Goal: Task Accomplishment & Management: Use online tool/utility

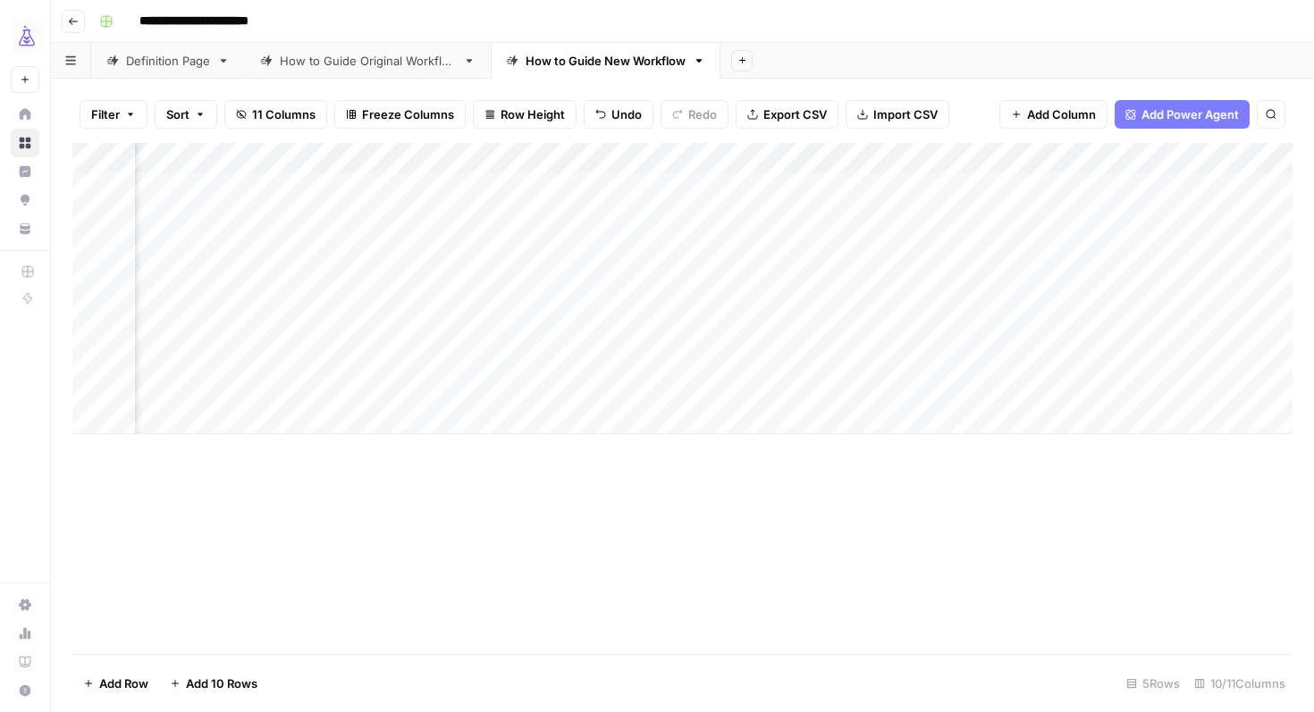
scroll to position [0, 709]
click at [788, 186] on div "Add Column" at bounding box center [682, 288] width 1220 height 291
click at [994, 182] on div "Add Column" at bounding box center [682, 288] width 1220 height 291
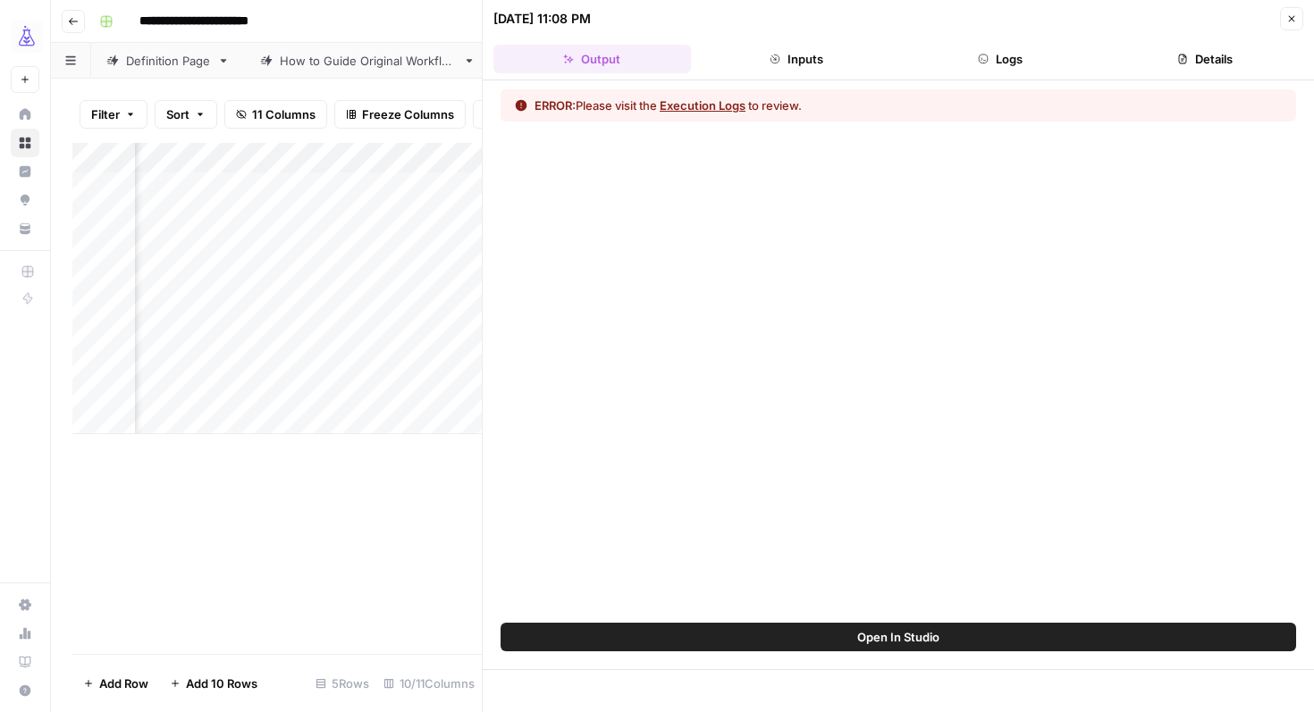
click at [1007, 64] on button "Logs" at bounding box center [1001, 59] width 198 height 29
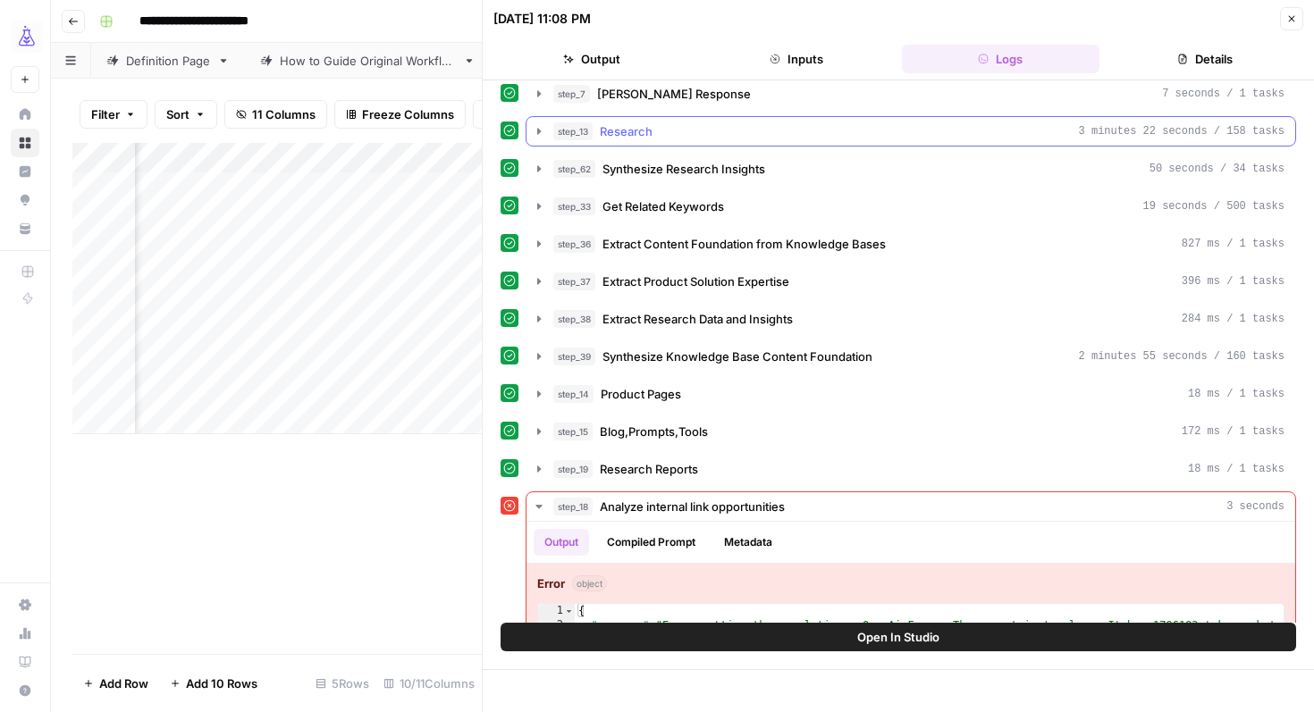
scroll to position [233, 0]
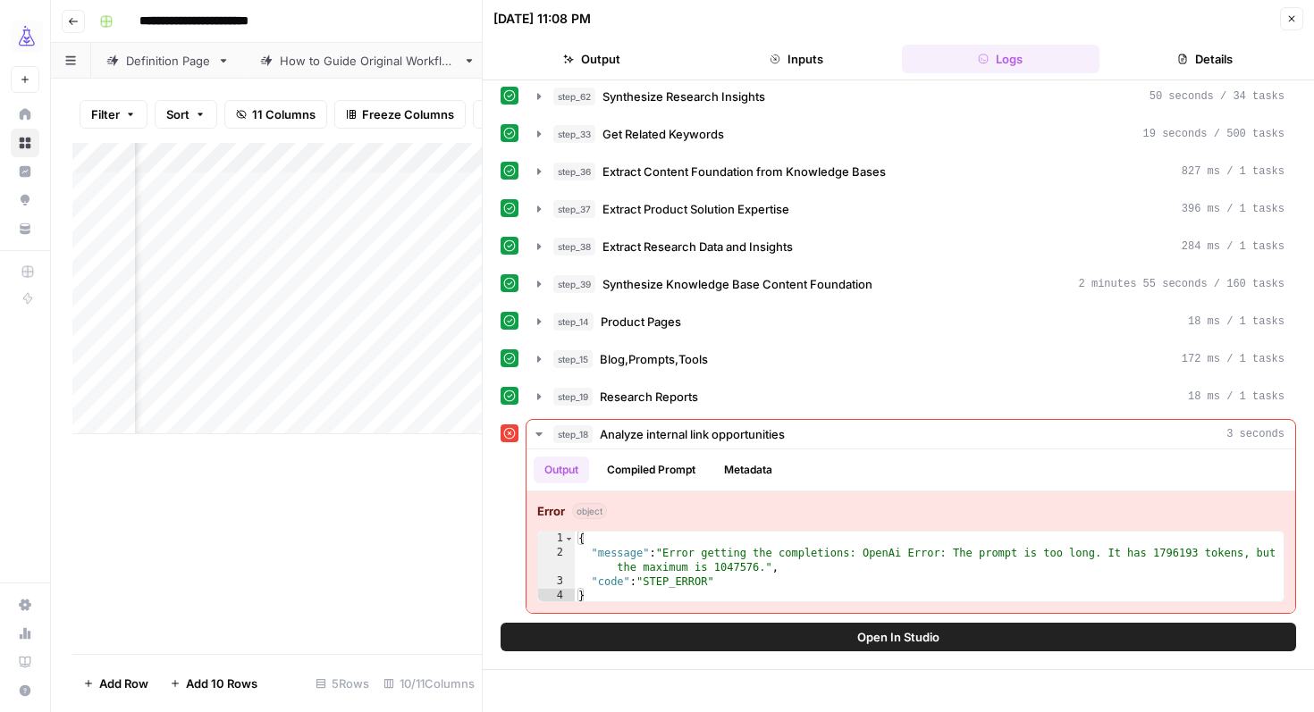
click at [756, 637] on button "Open In Studio" at bounding box center [899, 637] width 796 height 29
click at [395, 157] on div "Add Column" at bounding box center [276, 288] width 409 height 291
click at [433, 311] on span "Rows with Errors" at bounding box center [453, 313] width 113 height 18
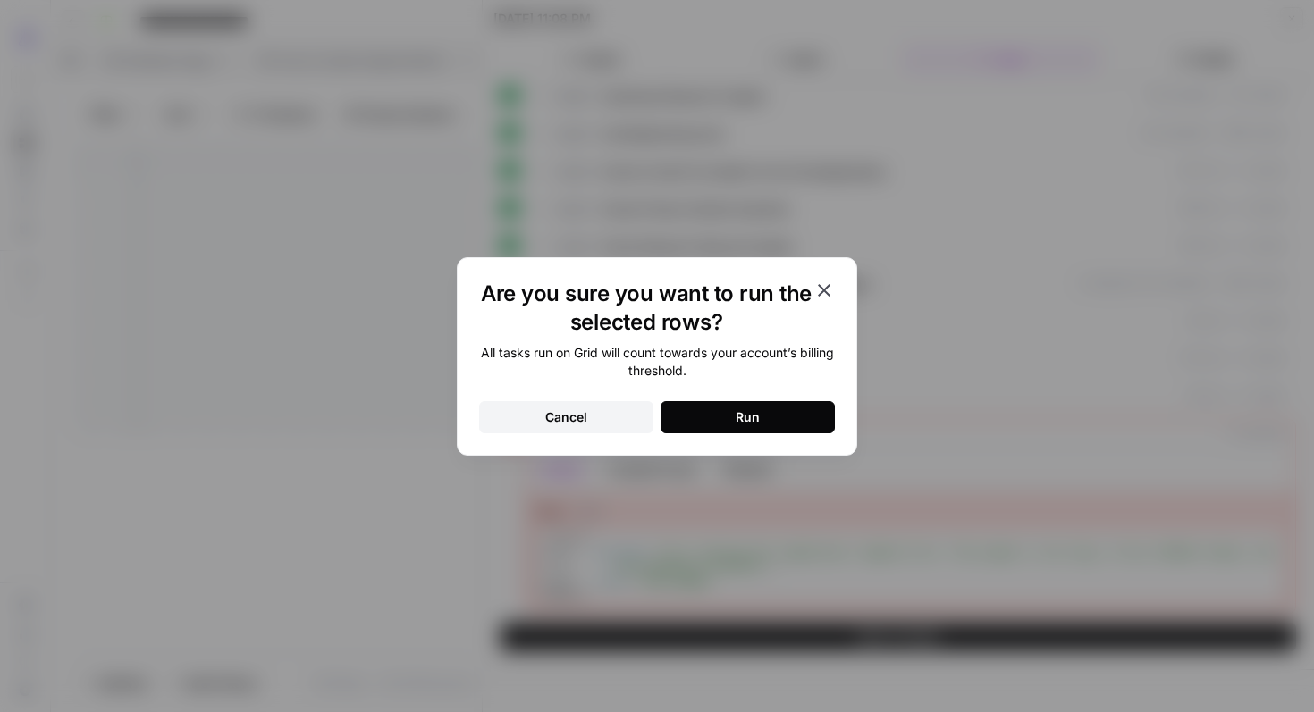
click at [834, 294] on icon "button" at bounding box center [823, 290] width 21 height 21
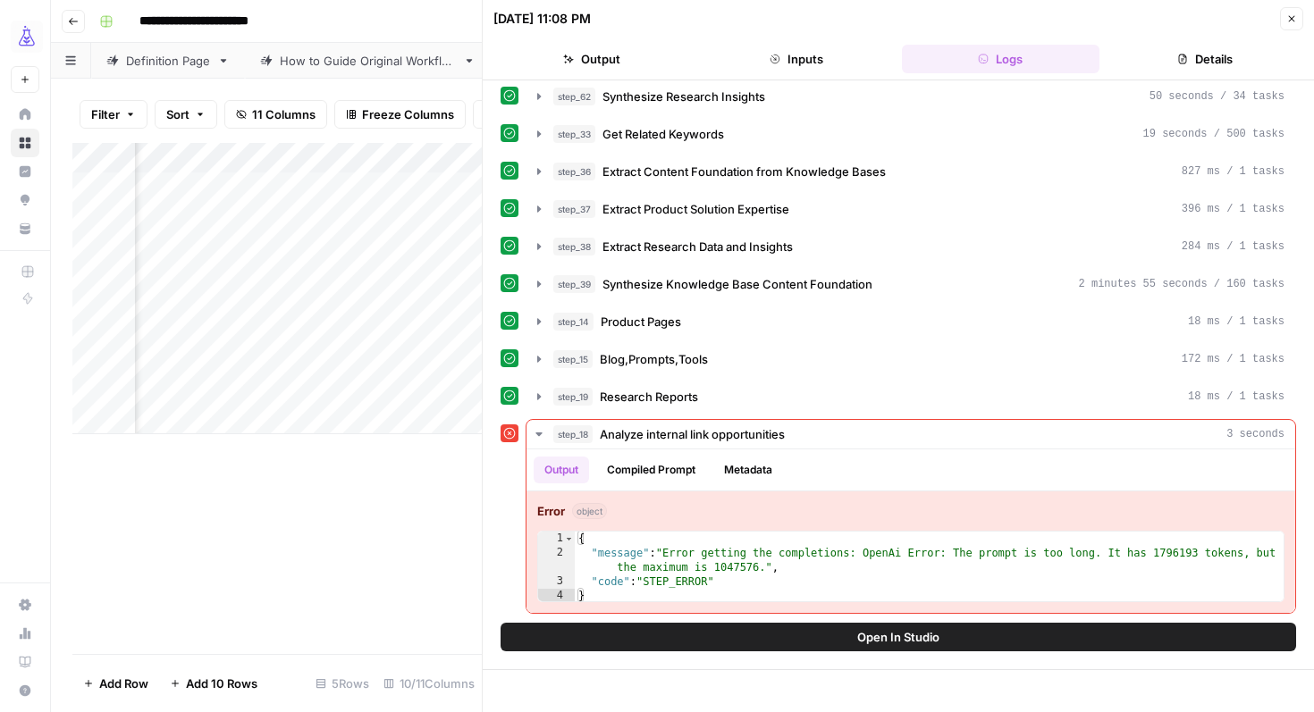
click at [369, 156] on div "Add Column" at bounding box center [276, 288] width 409 height 291
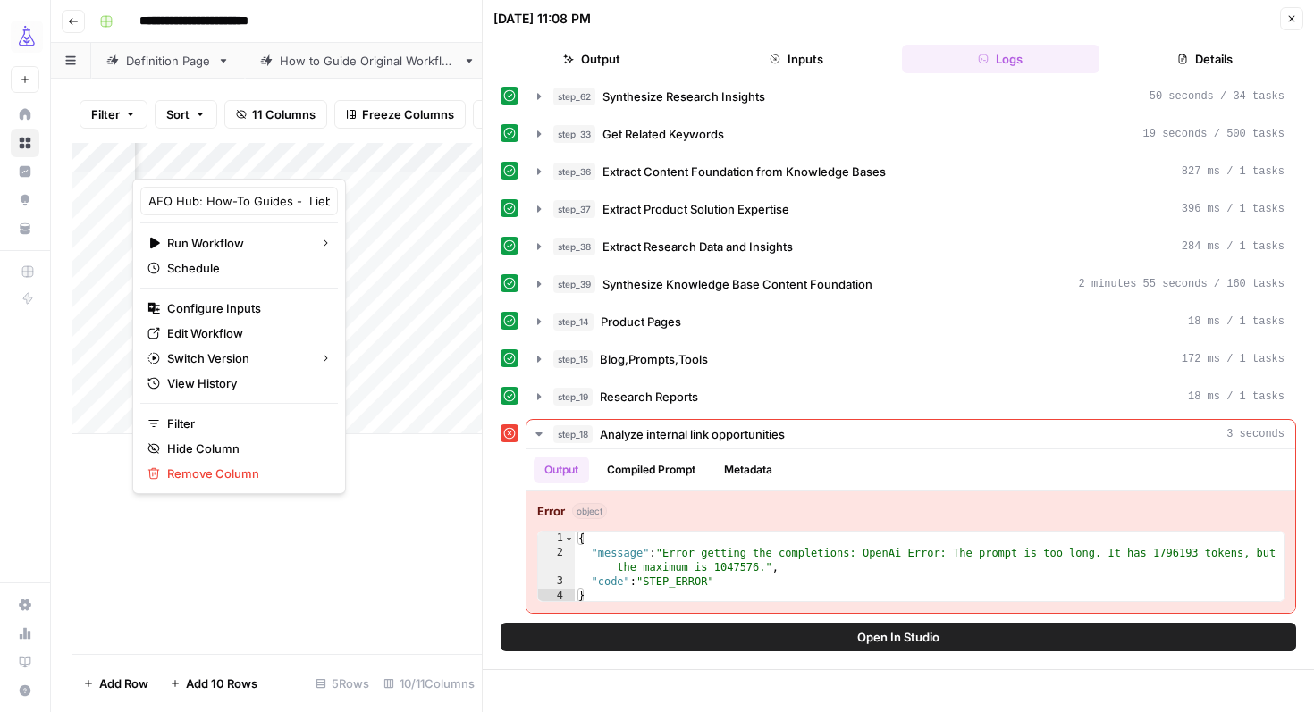
click at [210, 618] on div "Add Column" at bounding box center [276, 398] width 409 height 511
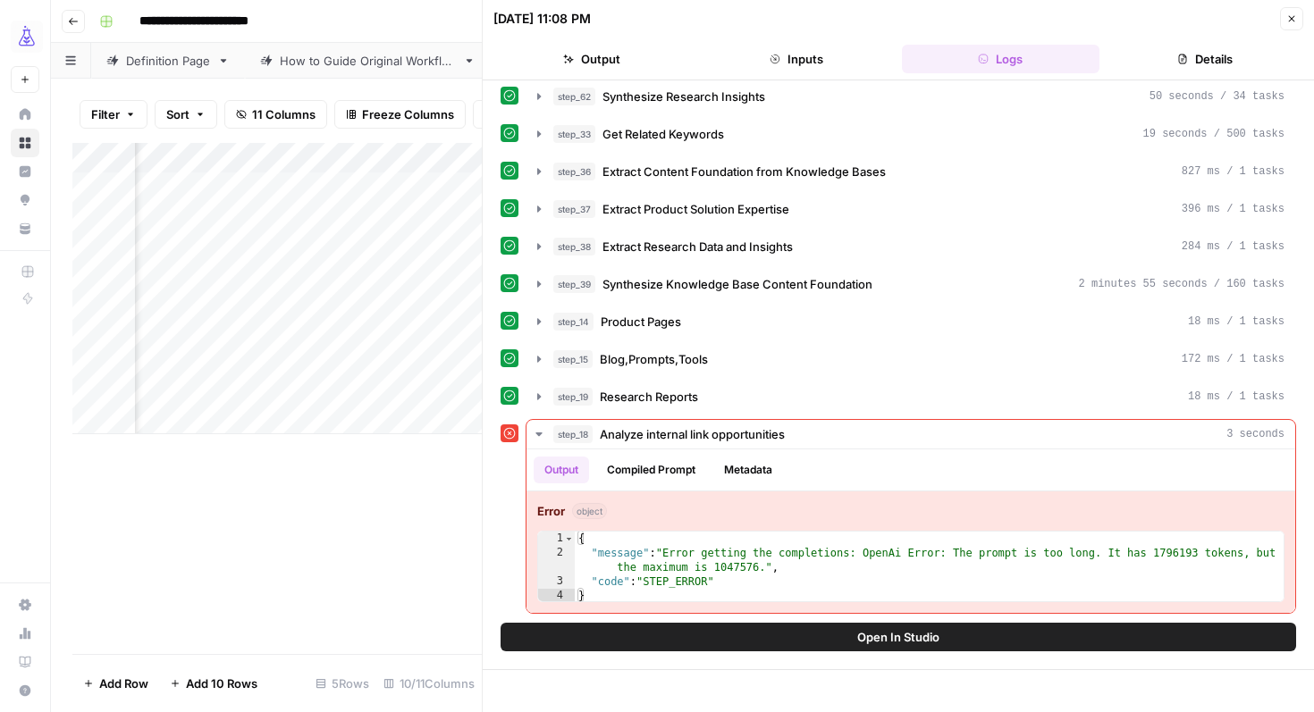
click at [384, 157] on div "Add Column" at bounding box center [276, 288] width 409 height 291
click at [422, 316] on span "Rows with Errors" at bounding box center [453, 313] width 113 height 18
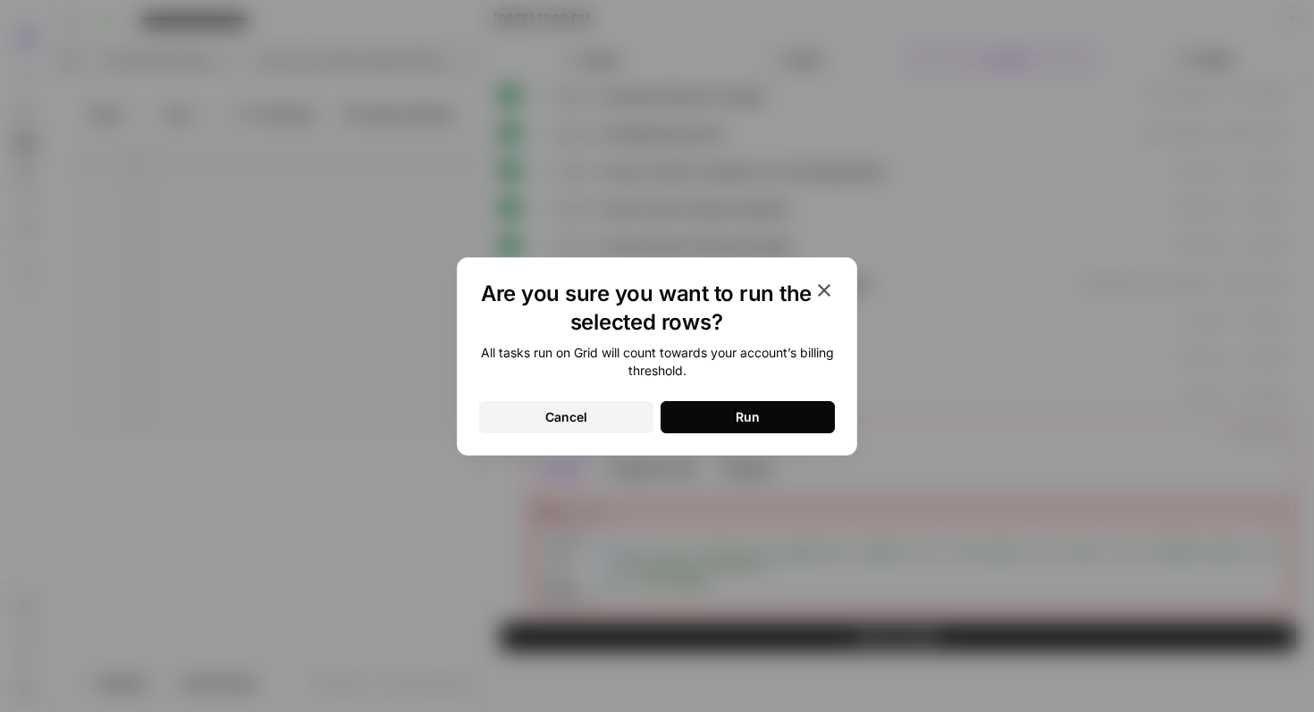
click at [715, 409] on button "Run" at bounding box center [748, 417] width 174 height 32
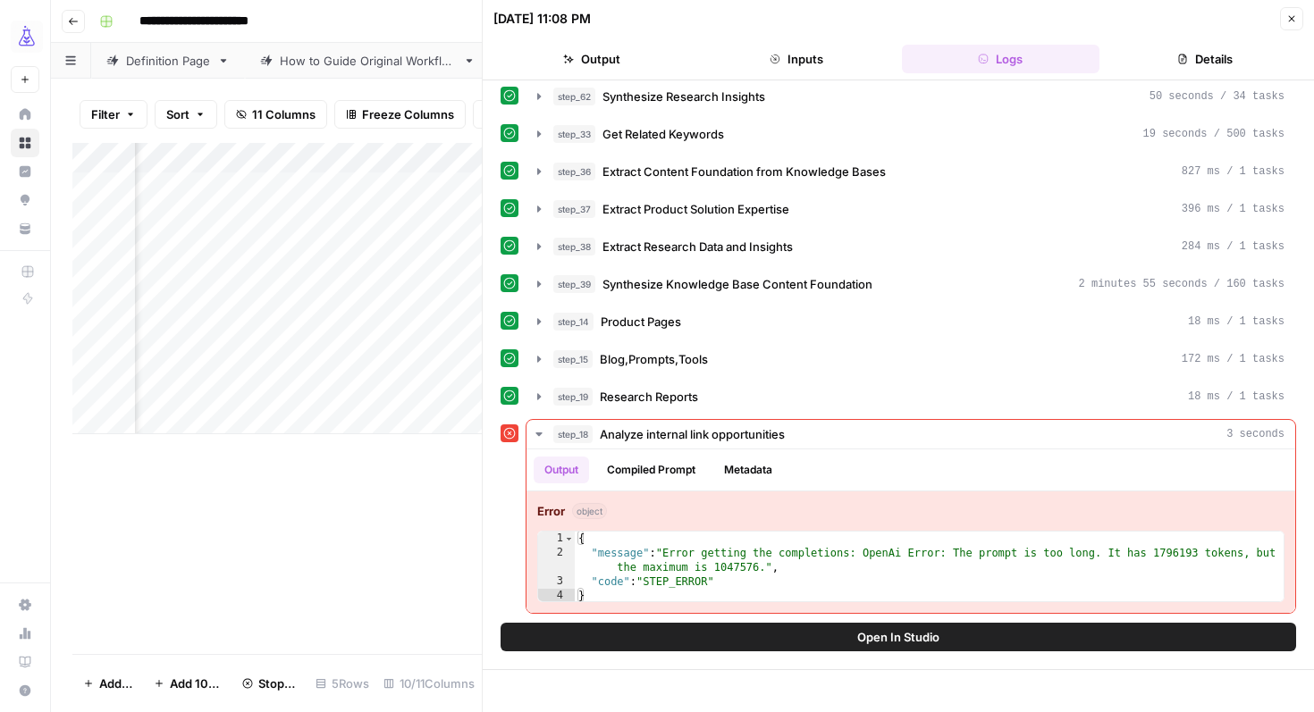
click at [1293, 21] on icon "button" at bounding box center [1291, 18] width 11 height 11
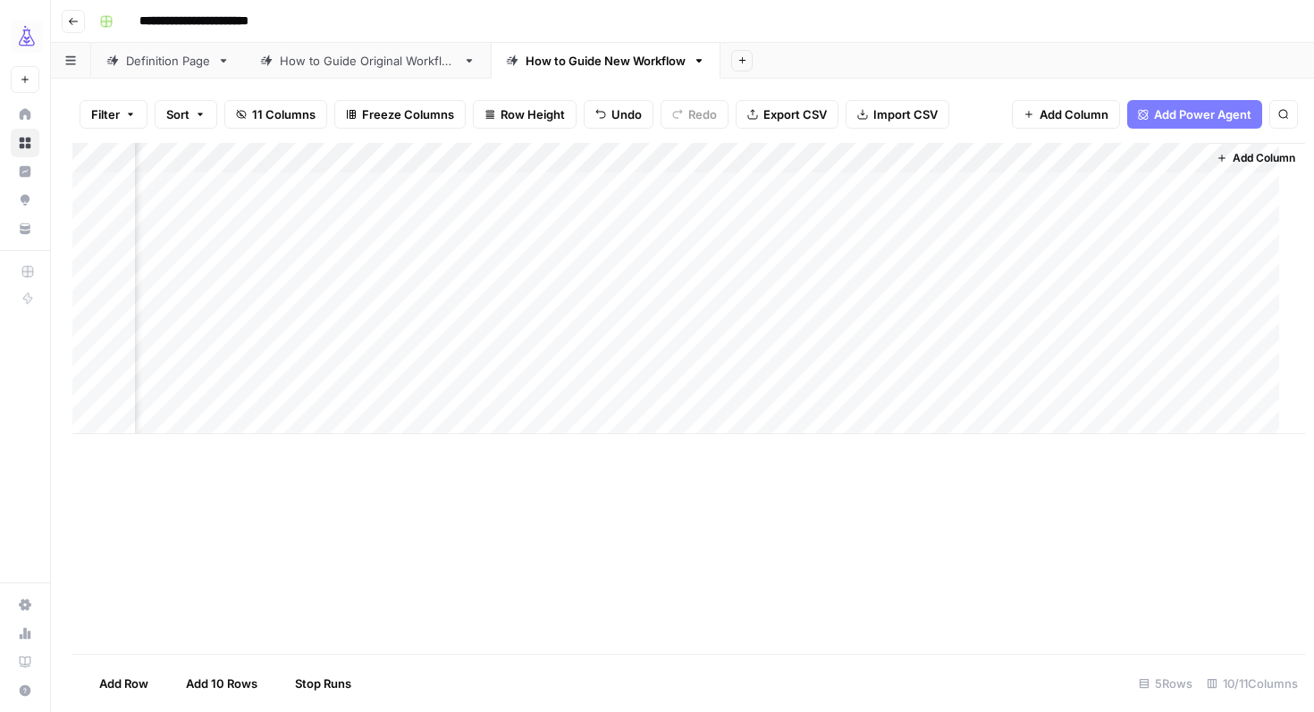
scroll to position [0, 1177]
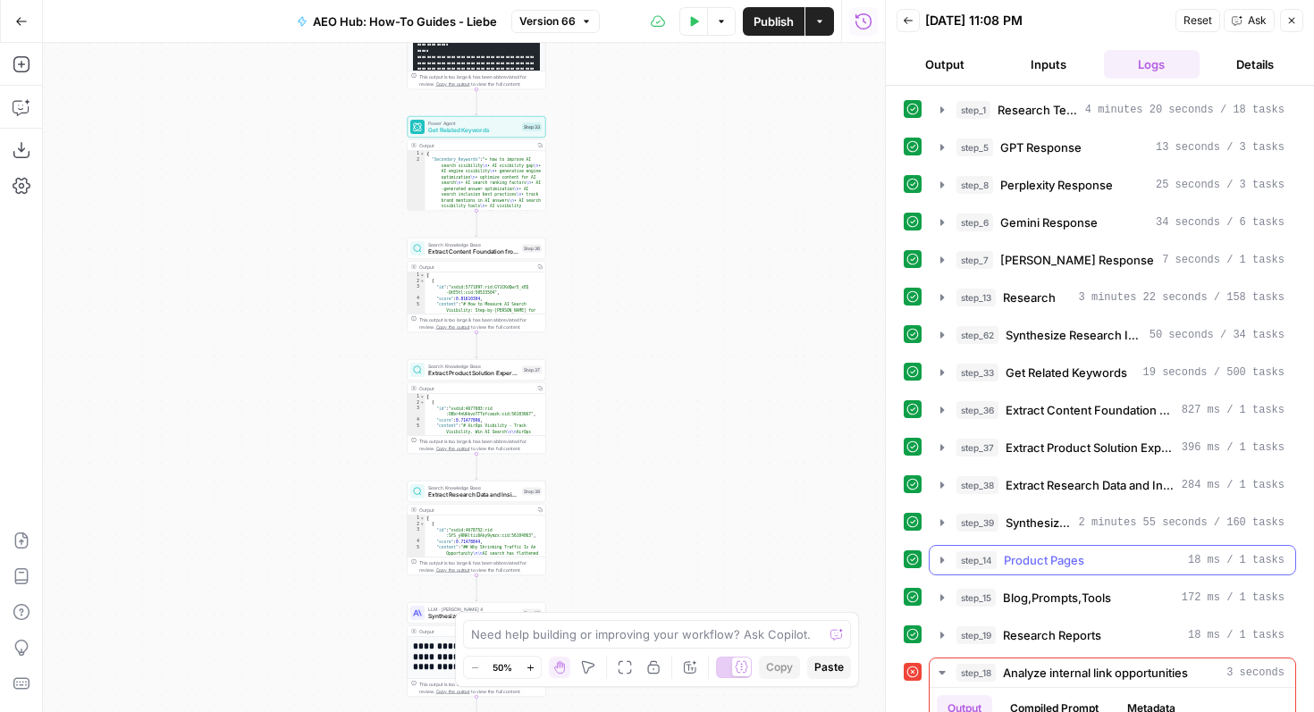
scroll to position [183, 0]
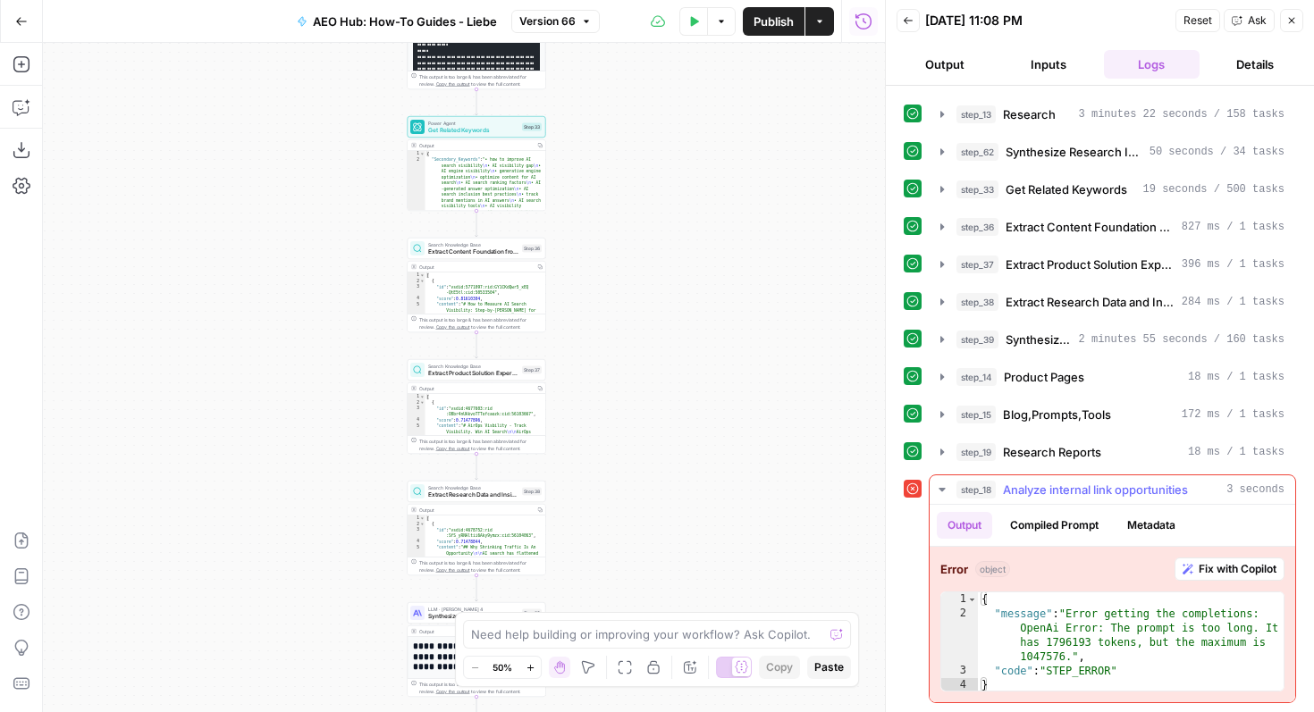
click at [1226, 571] on span "Fix with Copilot" at bounding box center [1238, 569] width 78 height 16
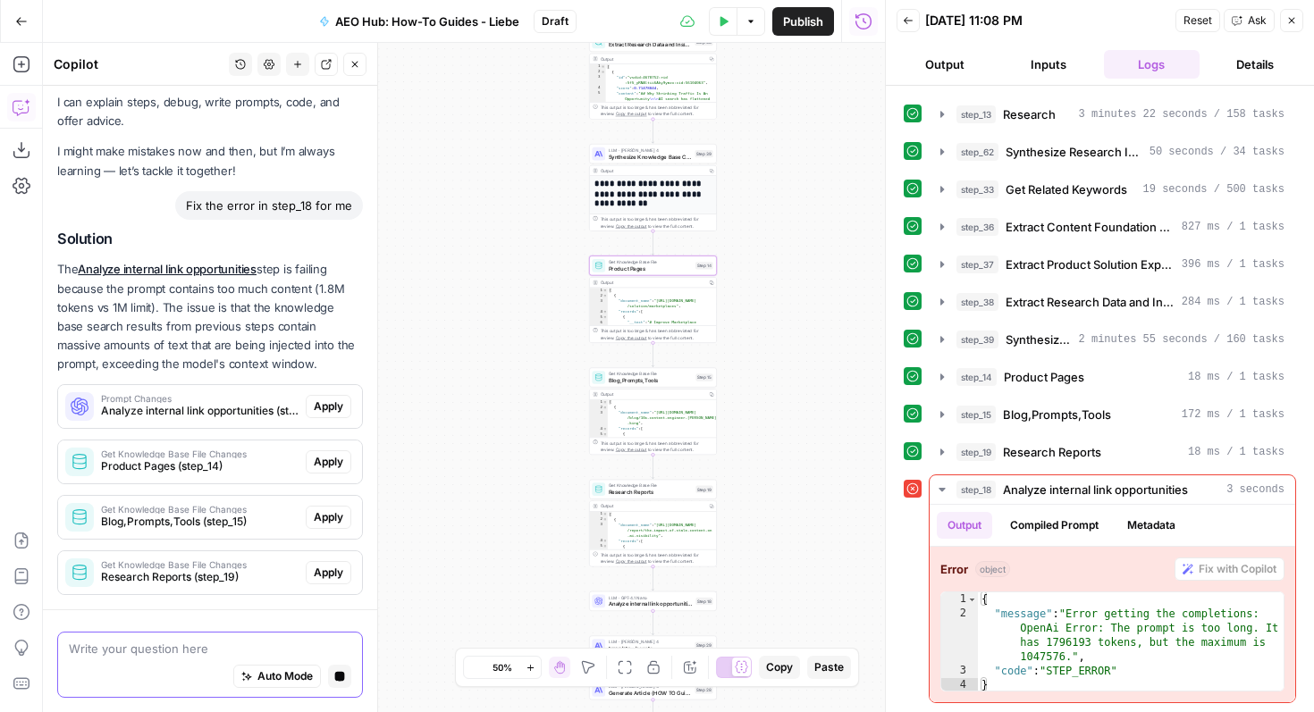
scroll to position [38, 0]
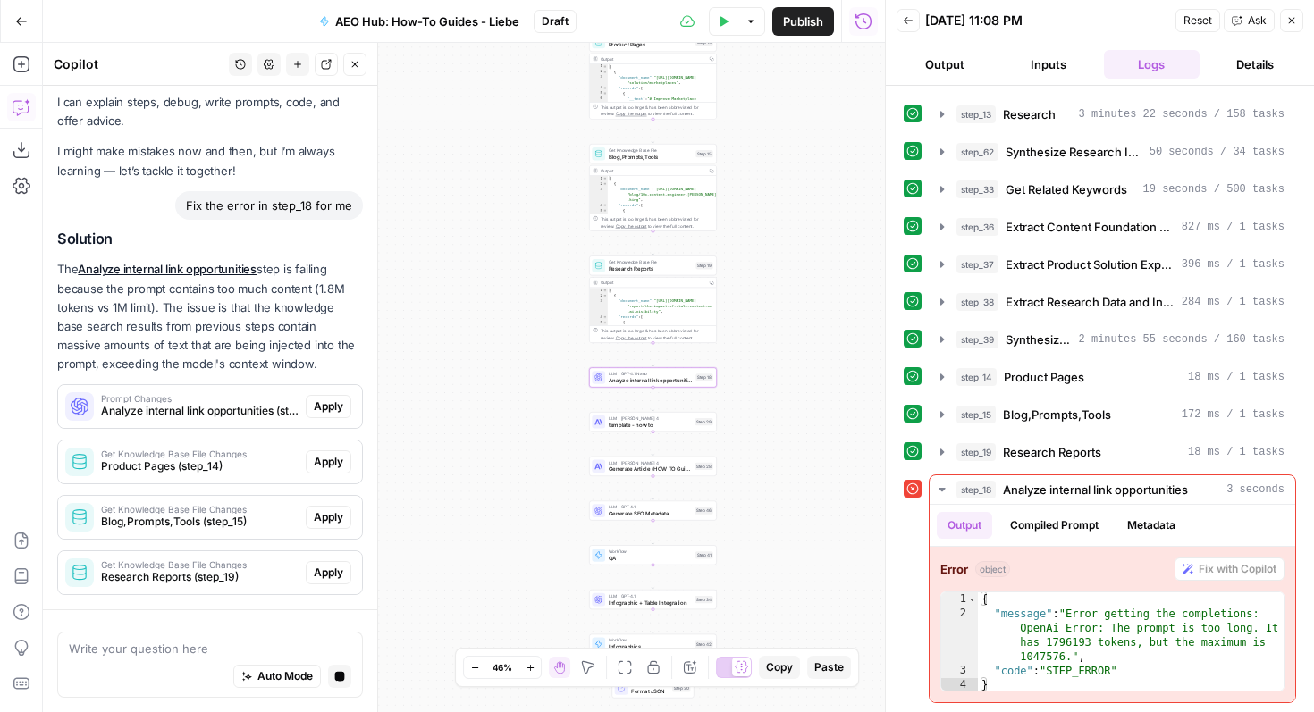
click at [324, 399] on span "Apply" at bounding box center [328, 407] width 29 height 16
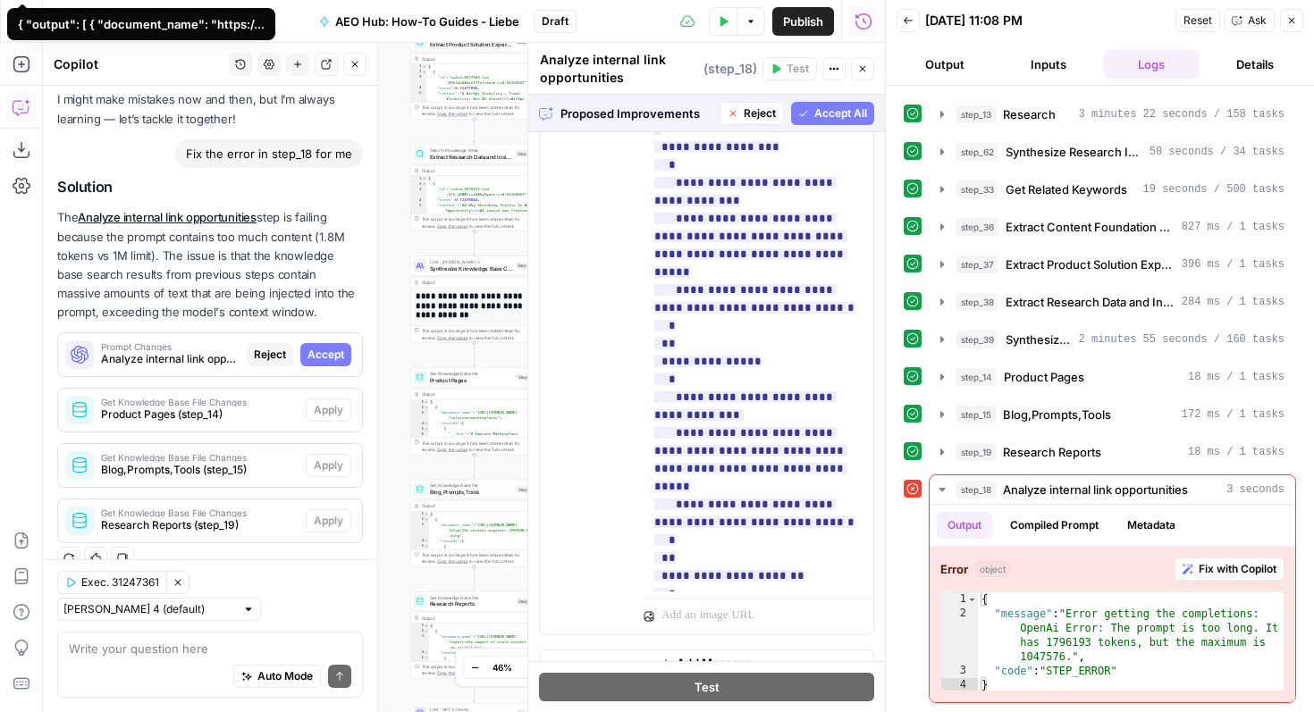
scroll to position [1145, 0]
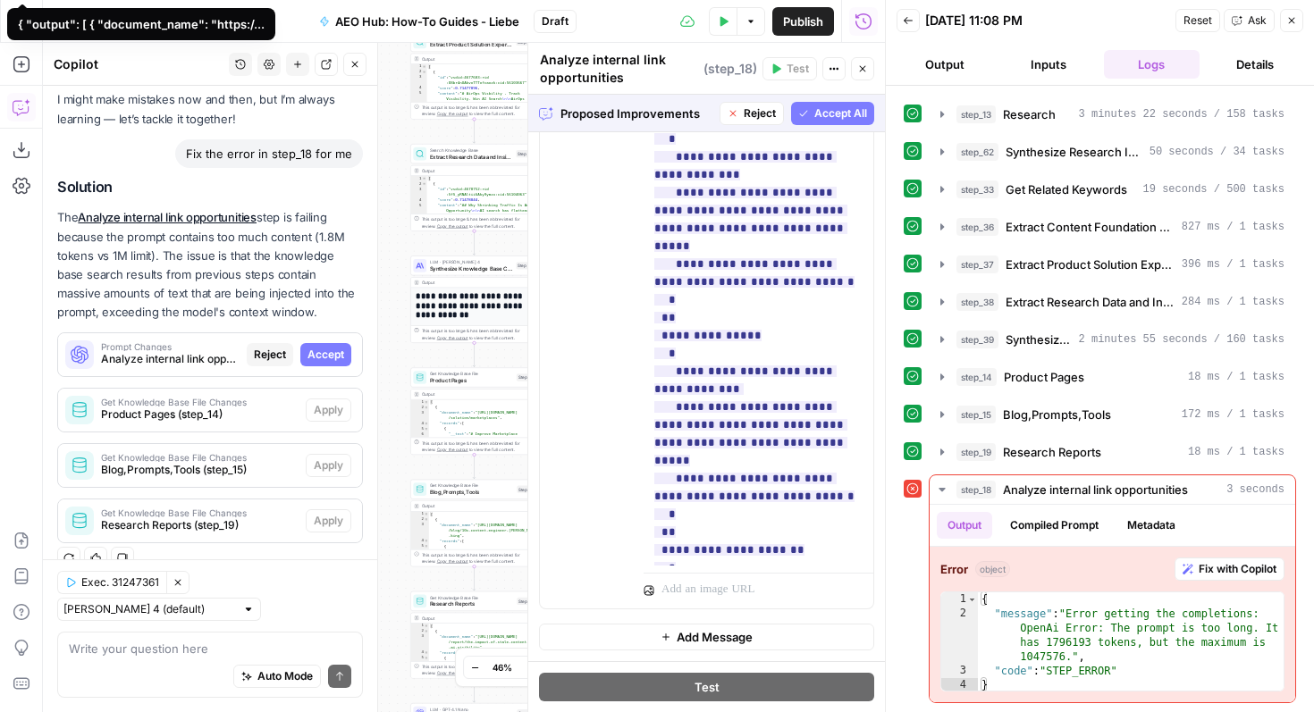
click at [730, 111] on icon "button" at bounding box center [733, 113] width 11 height 11
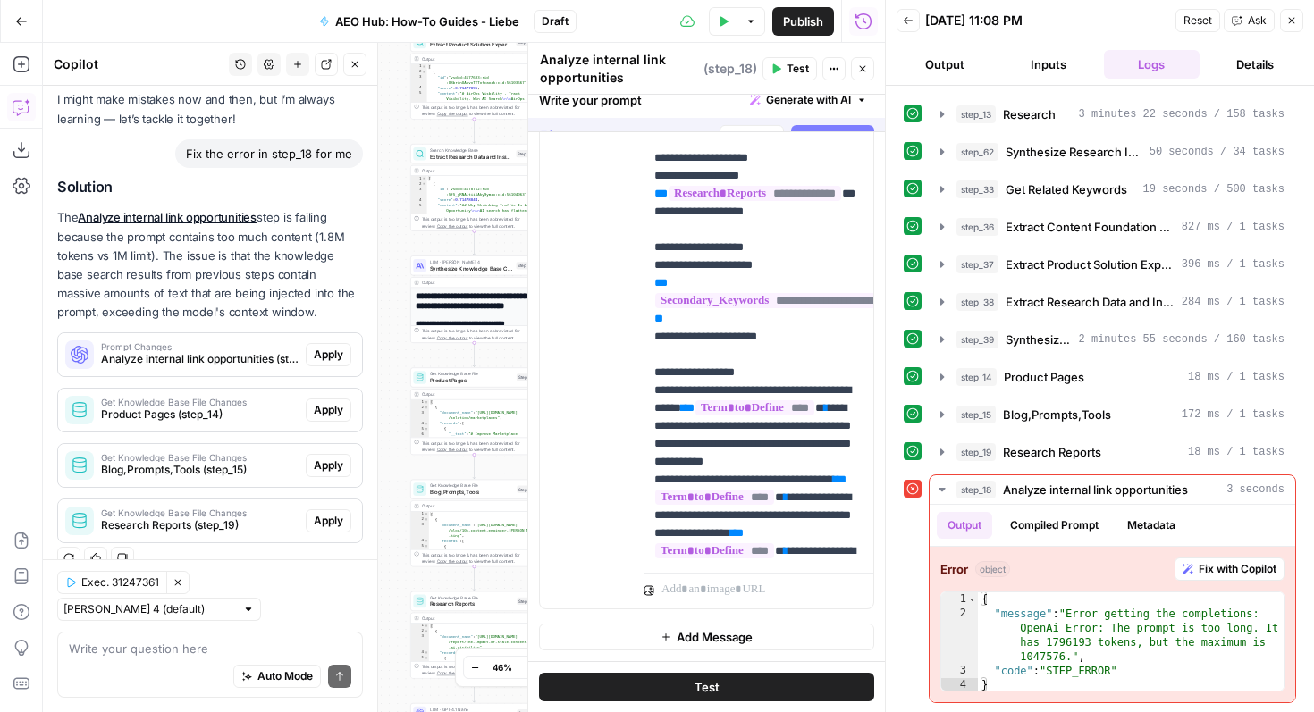
scroll to position [0, 0]
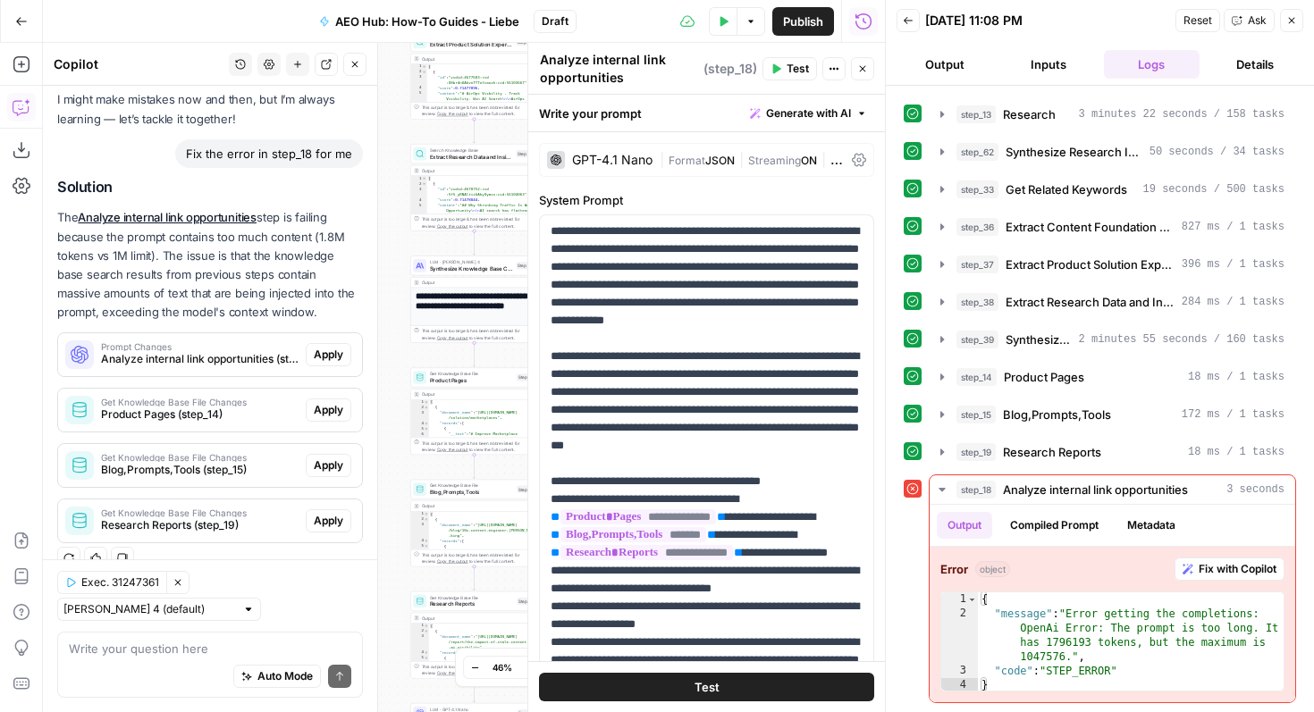
click at [341, 53] on div "History Settings New chat Detach Close" at bounding box center [298, 64] width 138 height 23
click at [351, 63] on icon "button" at bounding box center [355, 64] width 11 height 11
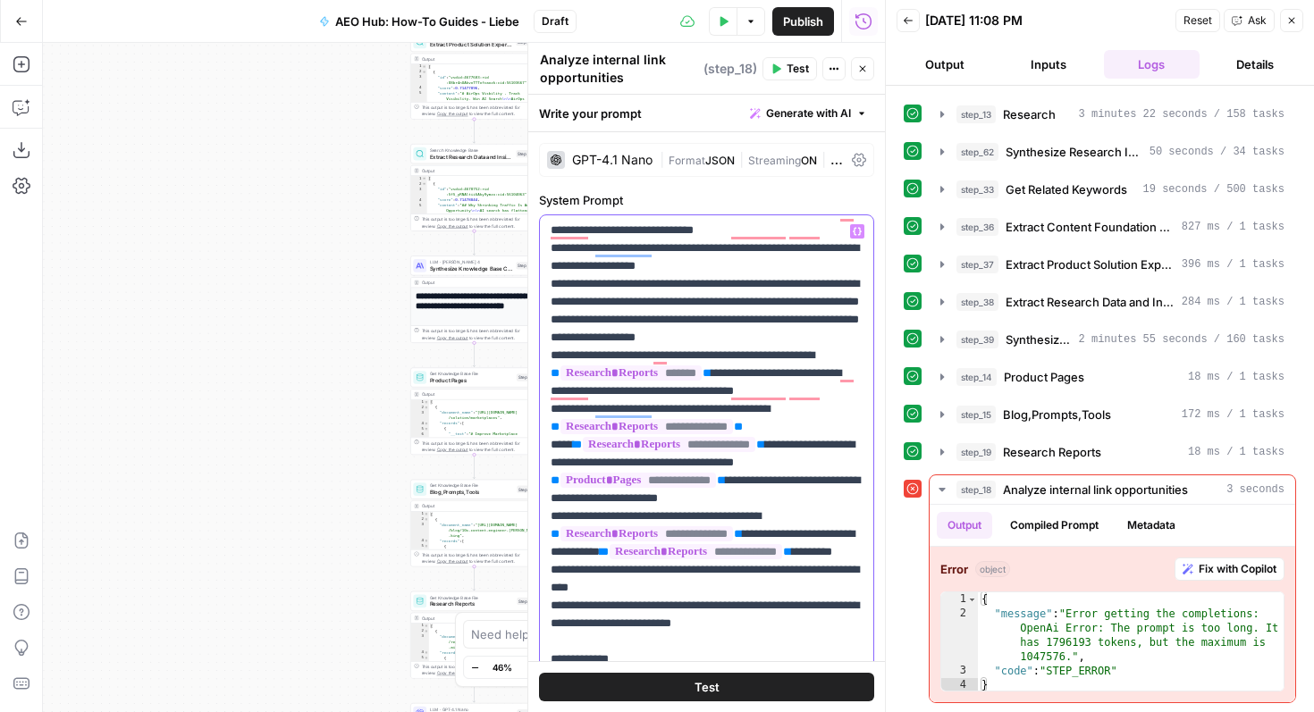
scroll to position [501, 0]
drag, startPoint x: 761, startPoint y: 465, endPoint x: 578, endPoint y: 459, distance: 182.4
click at [578, 459] on p "**********" at bounding box center [707, 329] width 312 height 1216
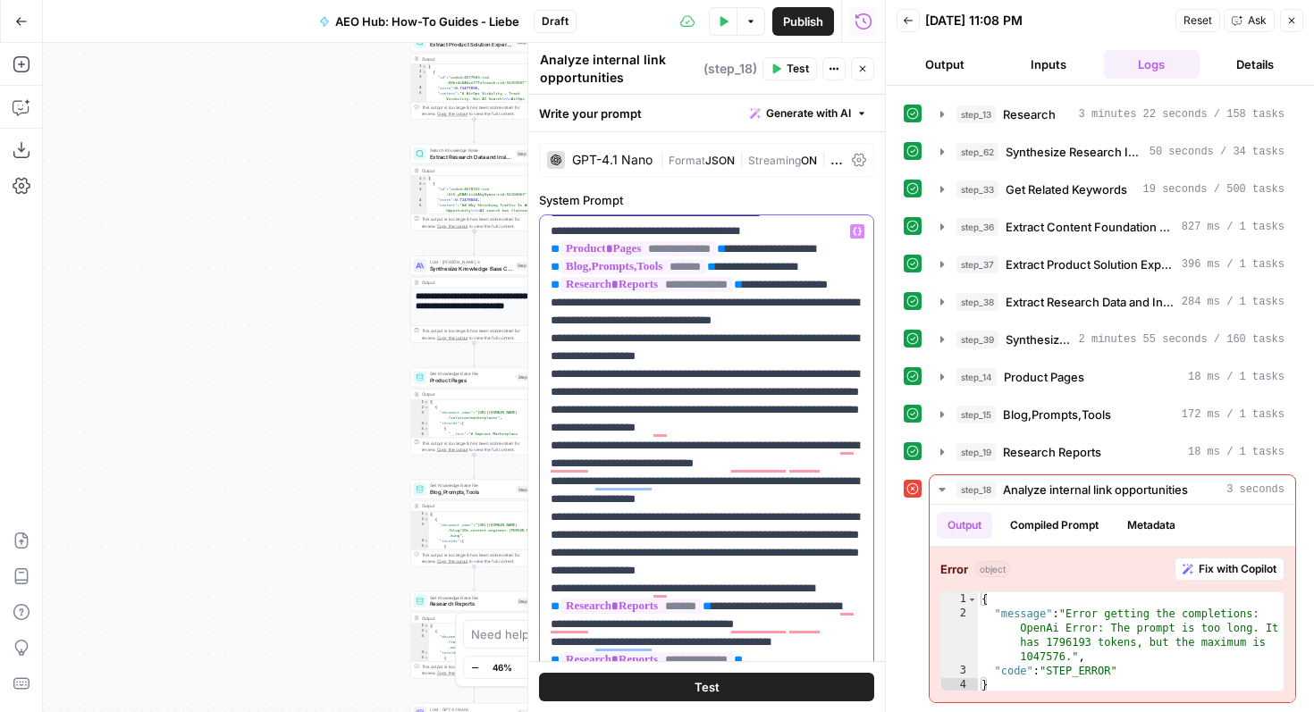
scroll to position [231, 0]
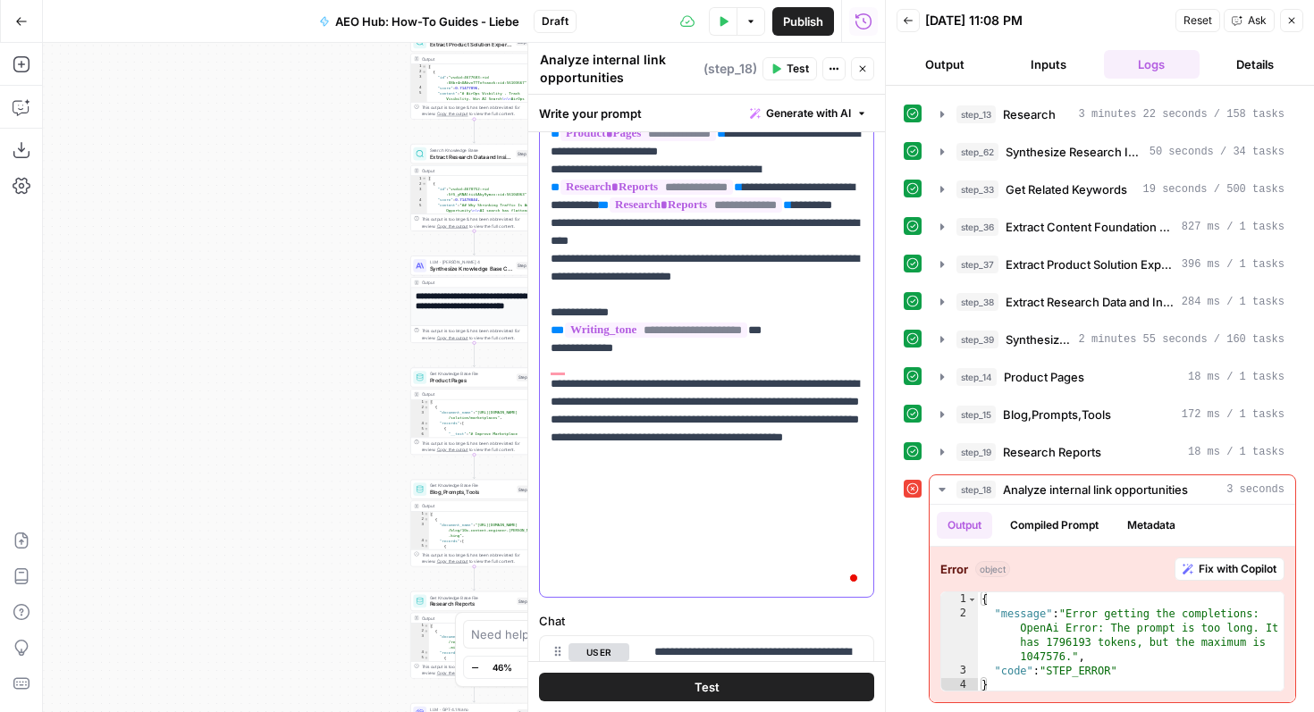
drag, startPoint x: 798, startPoint y: 386, endPoint x: 761, endPoint y: 380, distance: 38.1
copy p "*******"
drag, startPoint x: 788, startPoint y: 161, endPoint x: 543, endPoint y: 171, distance: 245.1
click at [543, 171] on div "**********" at bounding box center [706, 233] width 333 height 729
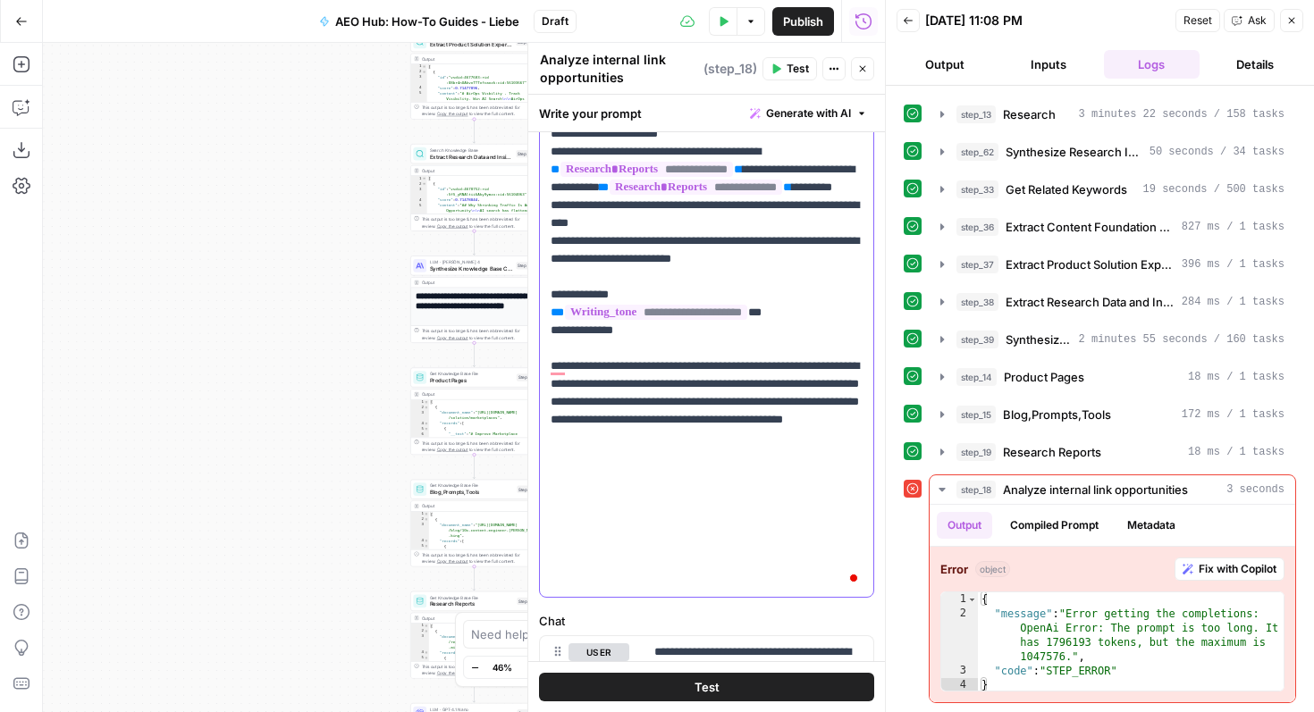
drag, startPoint x: 570, startPoint y: 186, endPoint x: 788, endPoint y: 182, distance: 218.1
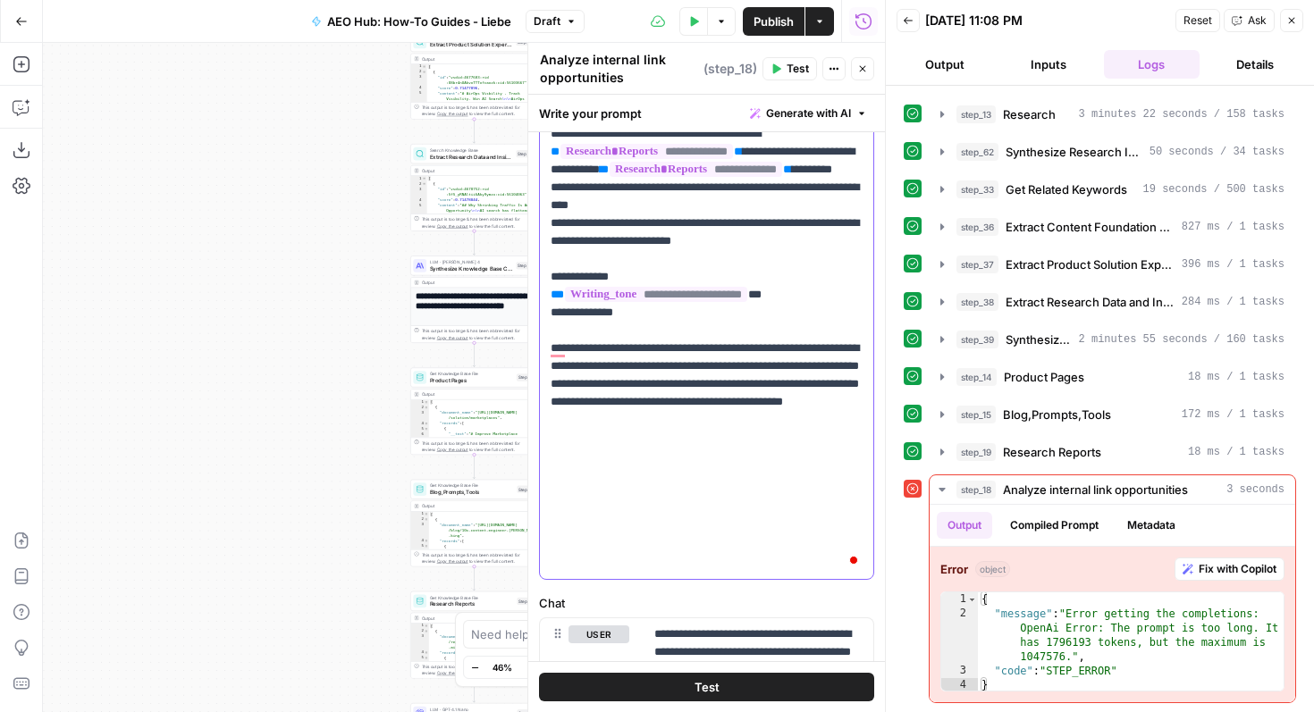
drag, startPoint x: 771, startPoint y: 257, endPoint x: 535, endPoint y: 259, distance: 236.9
click at [535, 259] on div "**********" at bounding box center [706, 378] width 358 height 670
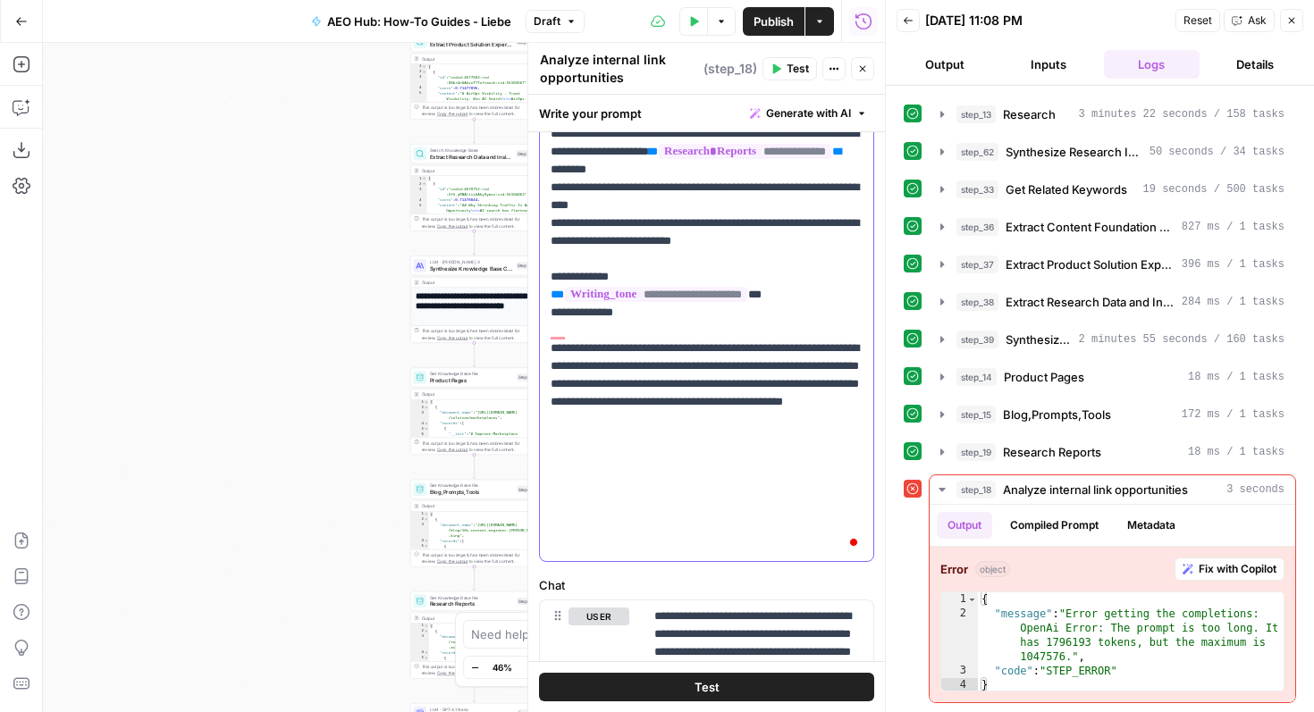
drag, startPoint x: 599, startPoint y: 272, endPoint x: 826, endPoint y: 274, distance: 227.1
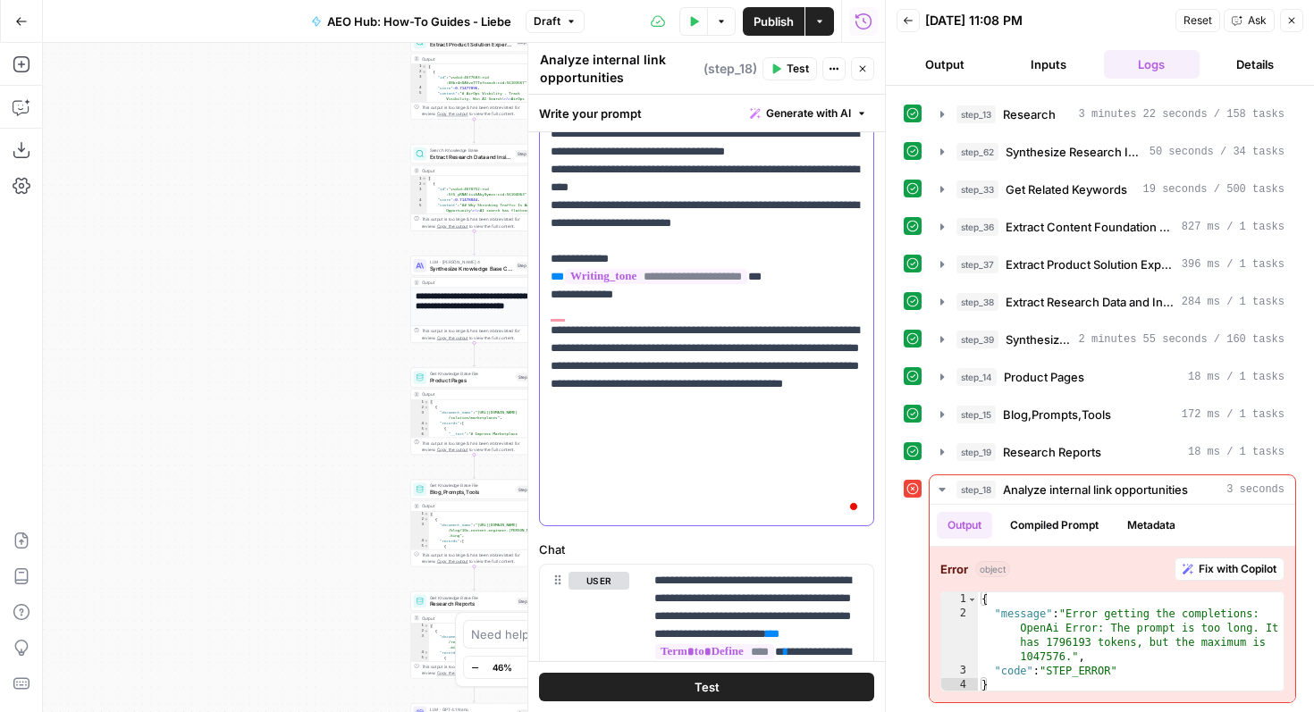
drag, startPoint x: 685, startPoint y: 332, endPoint x: 645, endPoint y: 326, distance: 39.7
copy p "*******"
drag, startPoint x: 640, startPoint y: 206, endPoint x: 850, endPoint y: 196, distance: 210.3
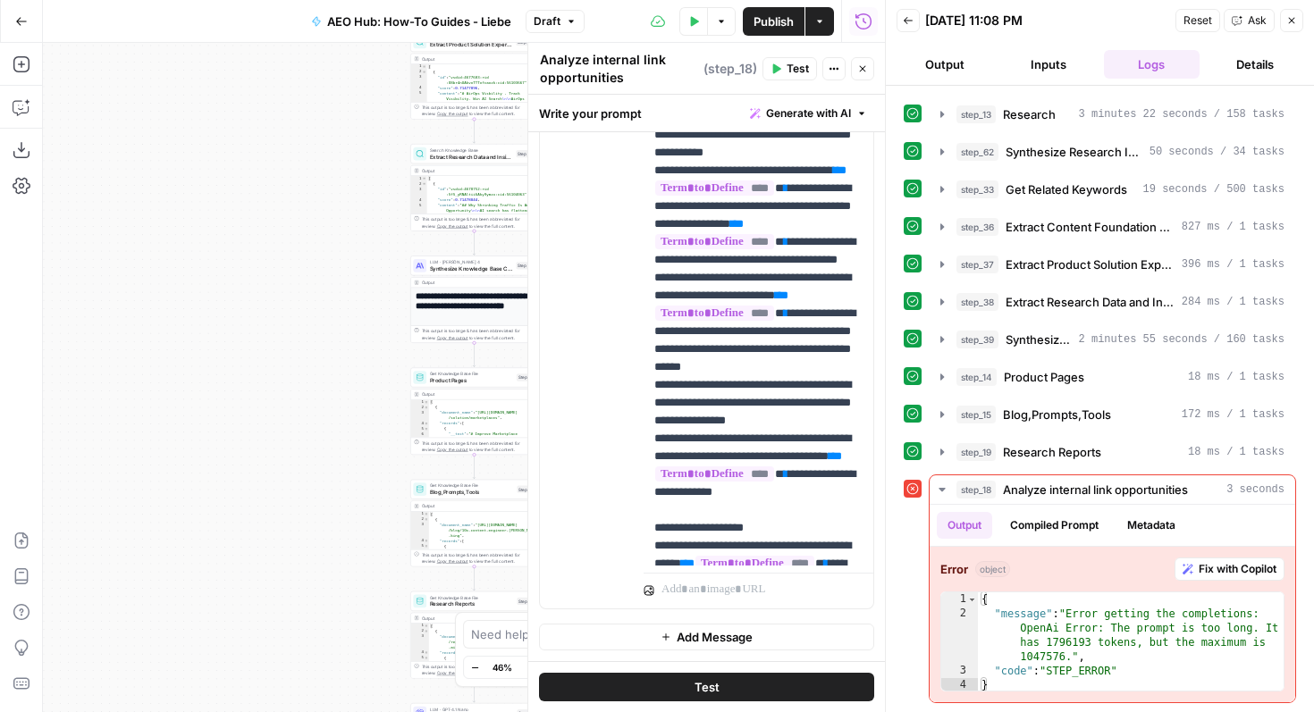
scroll to position [271, 0]
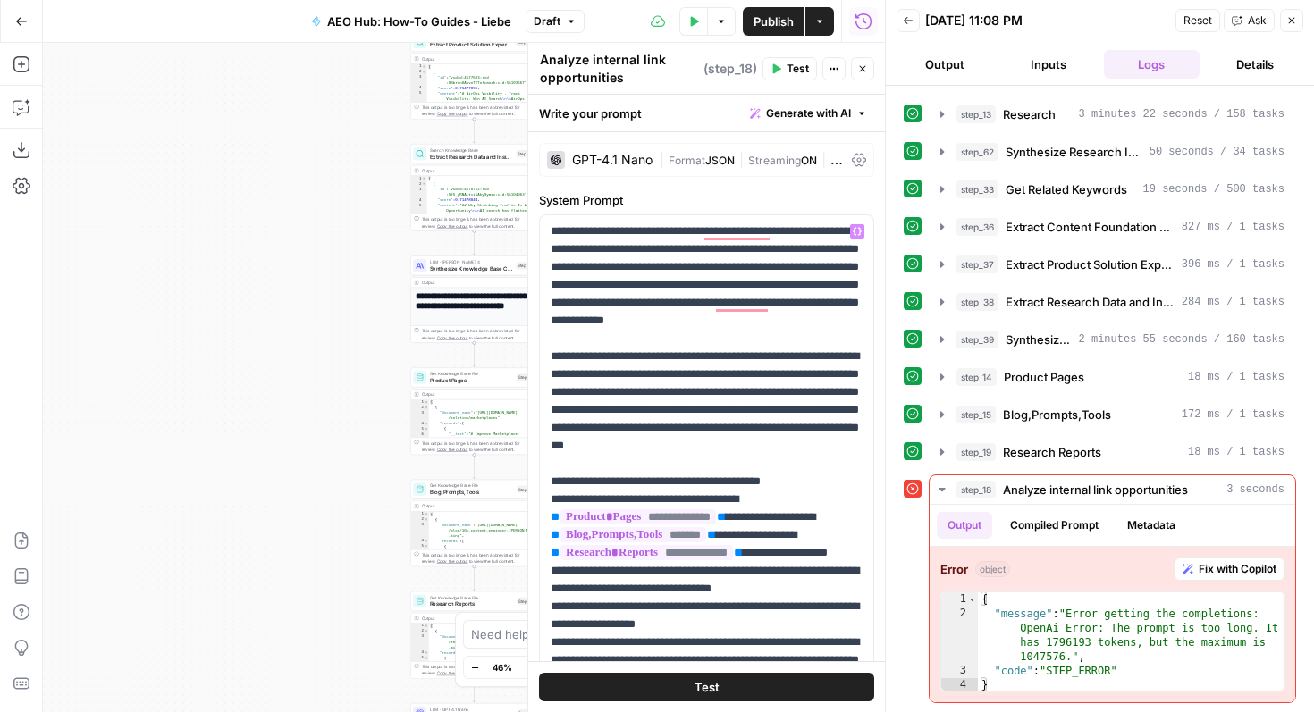
click at [624, 691] on button "Test" at bounding box center [706, 687] width 335 height 29
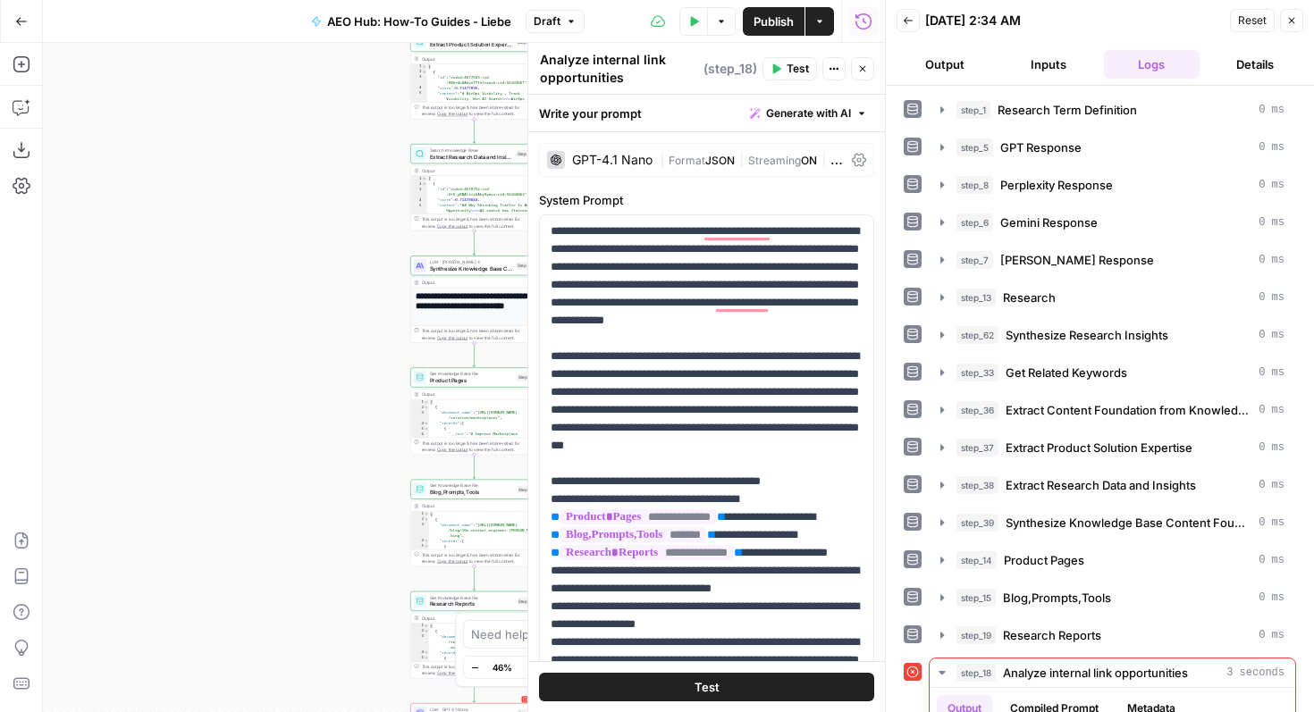
click at [628, 161] on div "GPT-4.1 Nano" at bounding box center [612, 160] width 80 height 13
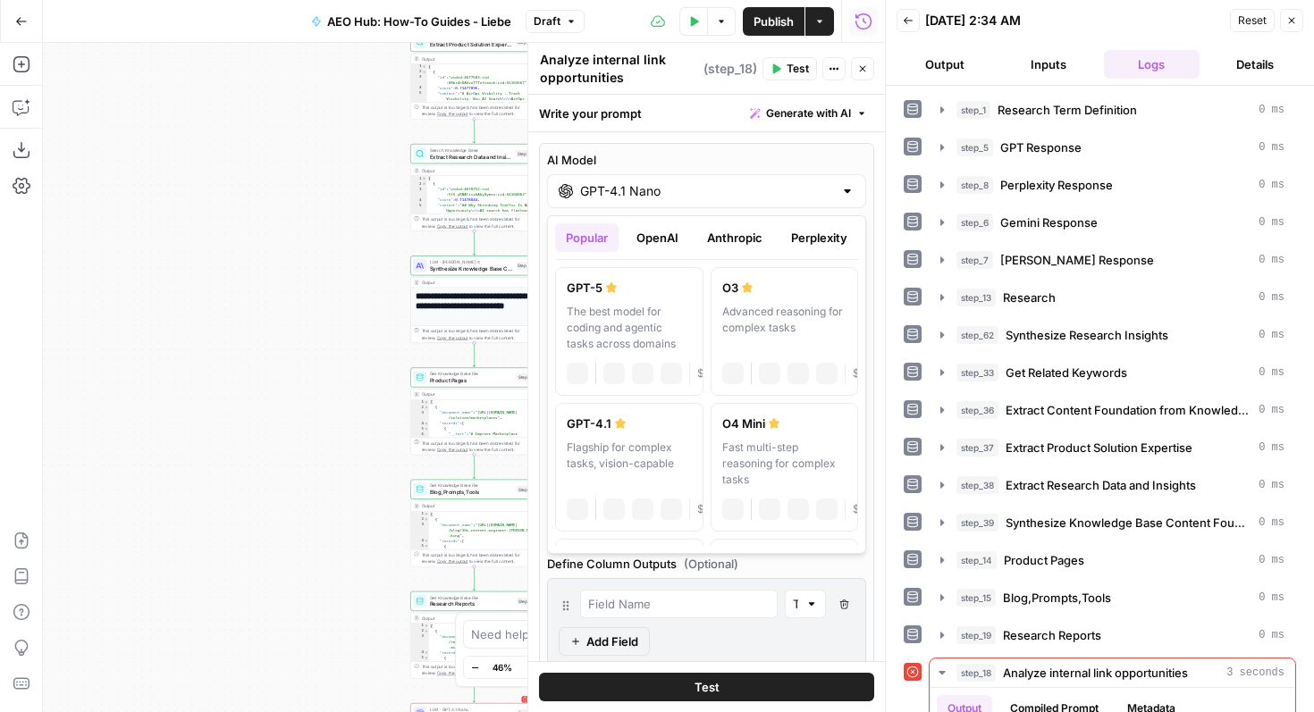
click at [620, 192] on input "GPT-4.1 Nano" at bounding box center [706, 191] width 253 height 18
click at [655, 246] on button "OpenAI" at bounding box center [657, 237] width 63 height 29
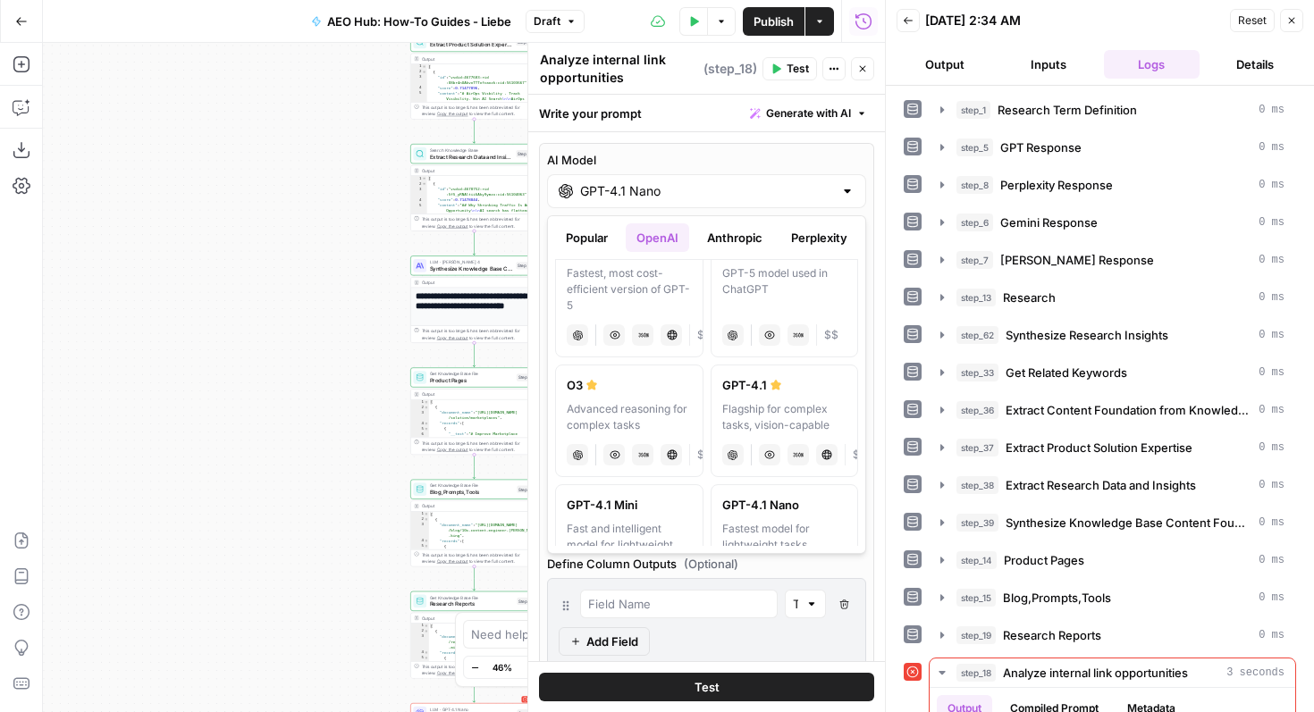
click at [775, 417] on div "Flagship for complex tasks, vision-capable" at bounding box center [784, 417] width 125 height 32
type input "GPT-4.1"
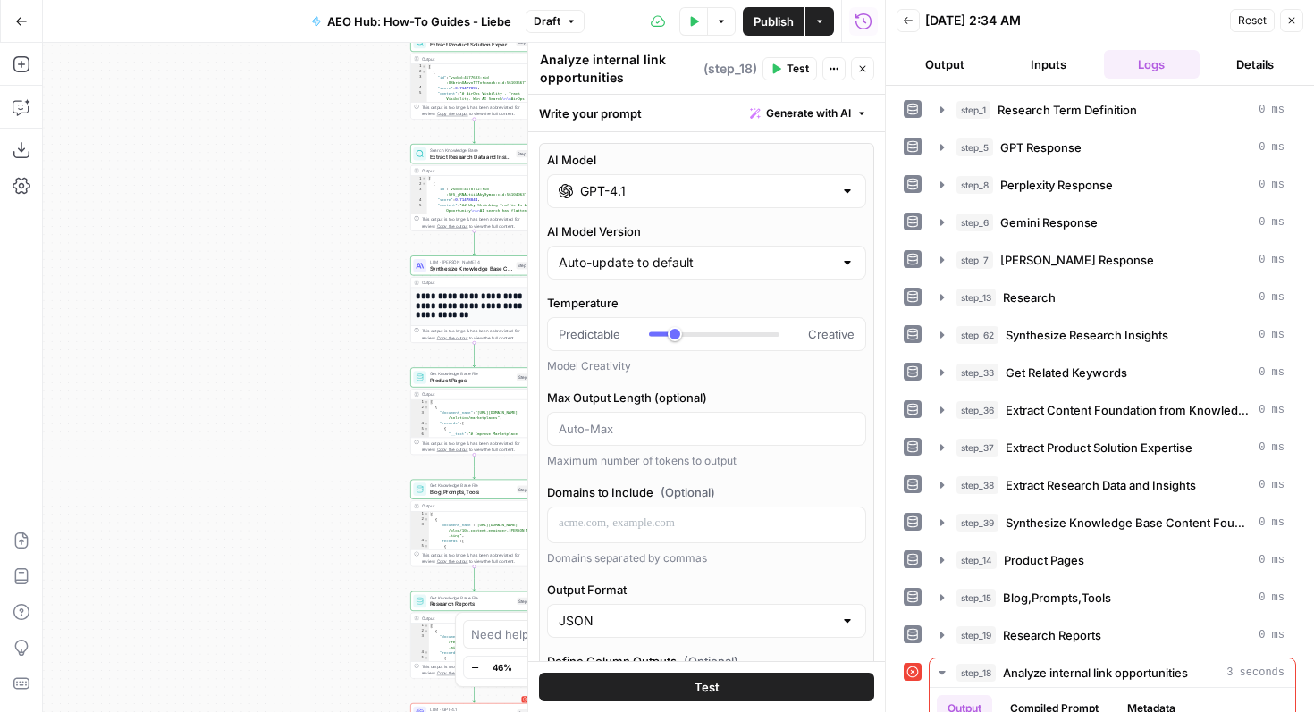
click at [651, 684] on button "Test" at bounding box center [706, 687] width 335 height 29
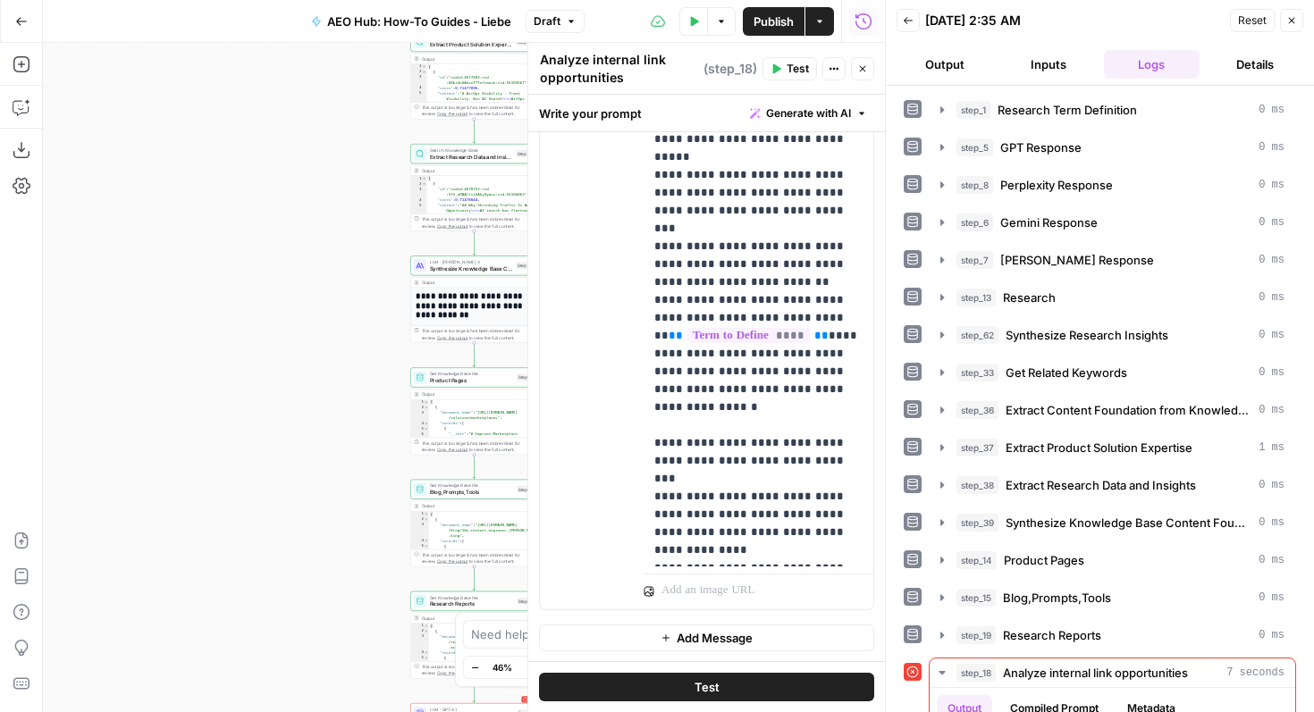
drag, startPoint x: 708, startPoint y: 685, endPoint x: 774, endPoint y: 600, distance: 107.6
click at [774, 600] on div "**********" at bounding box center [706, 404] width 357 height 618
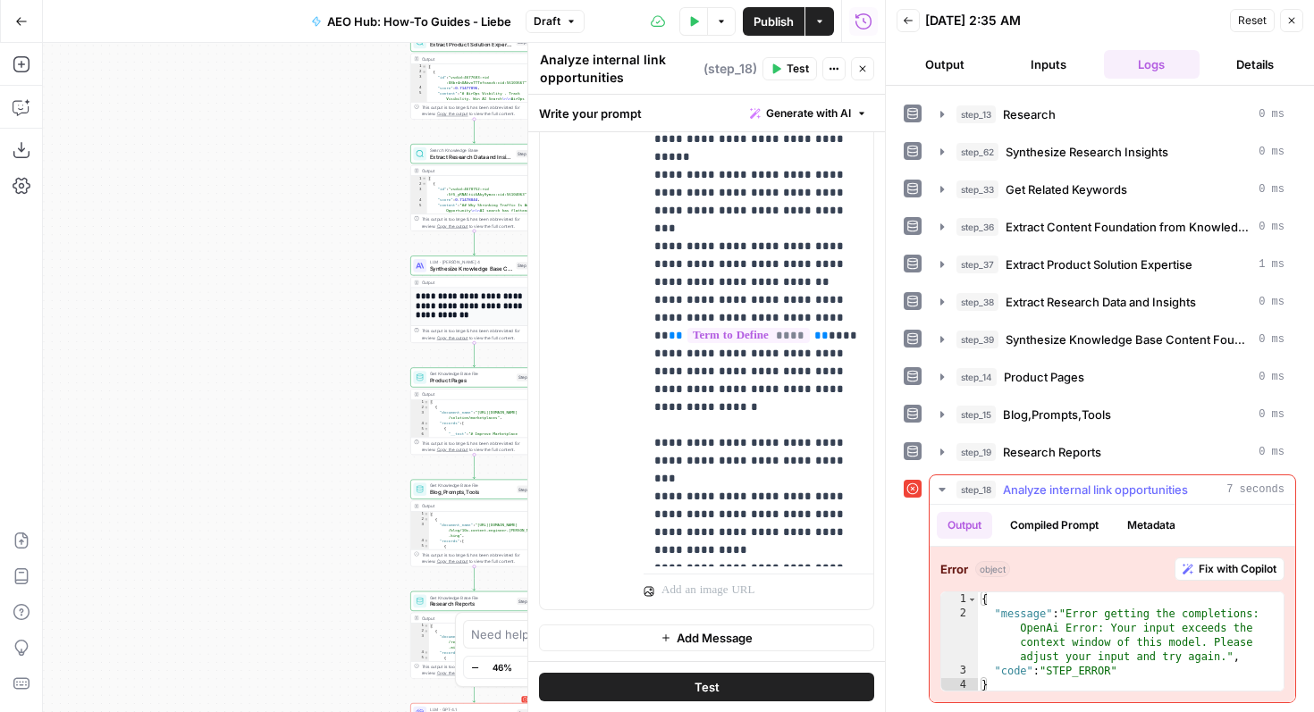
click at [1202, 577] on button "Fix with Copilot" at bounding box center [1230, 569] width 110 height 23
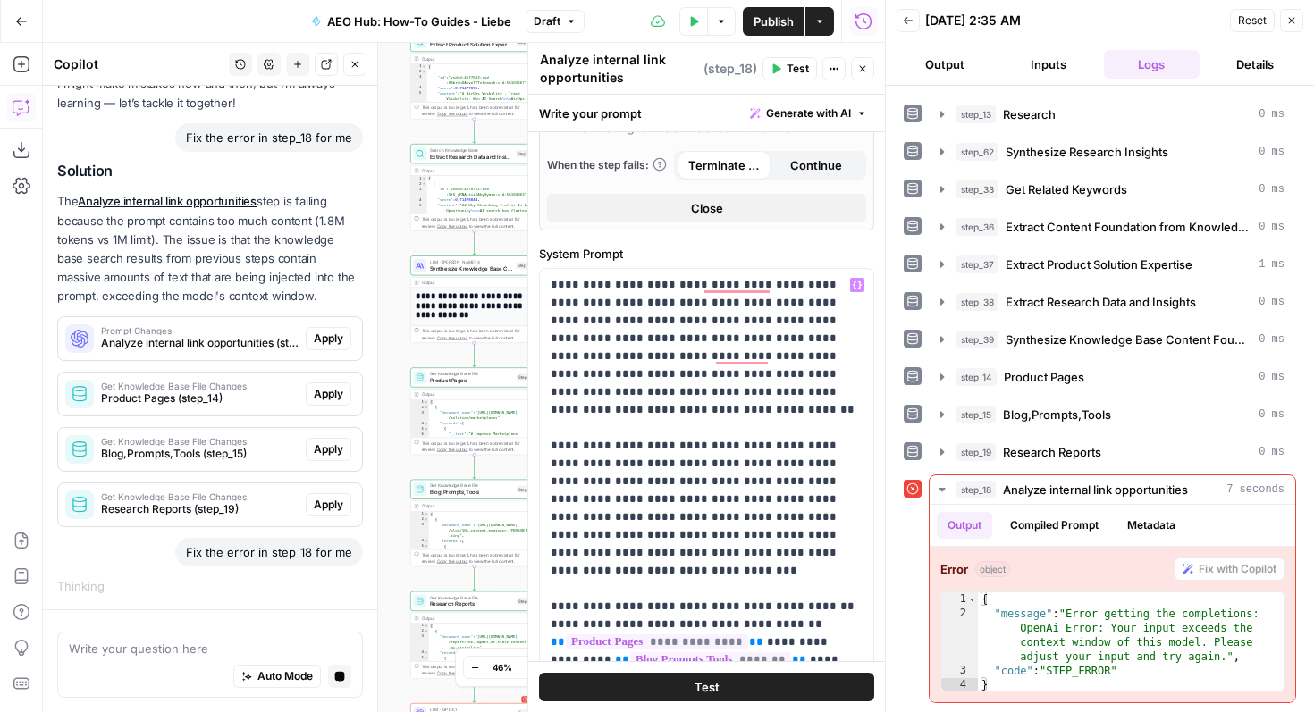
scroll to position [0, 0]
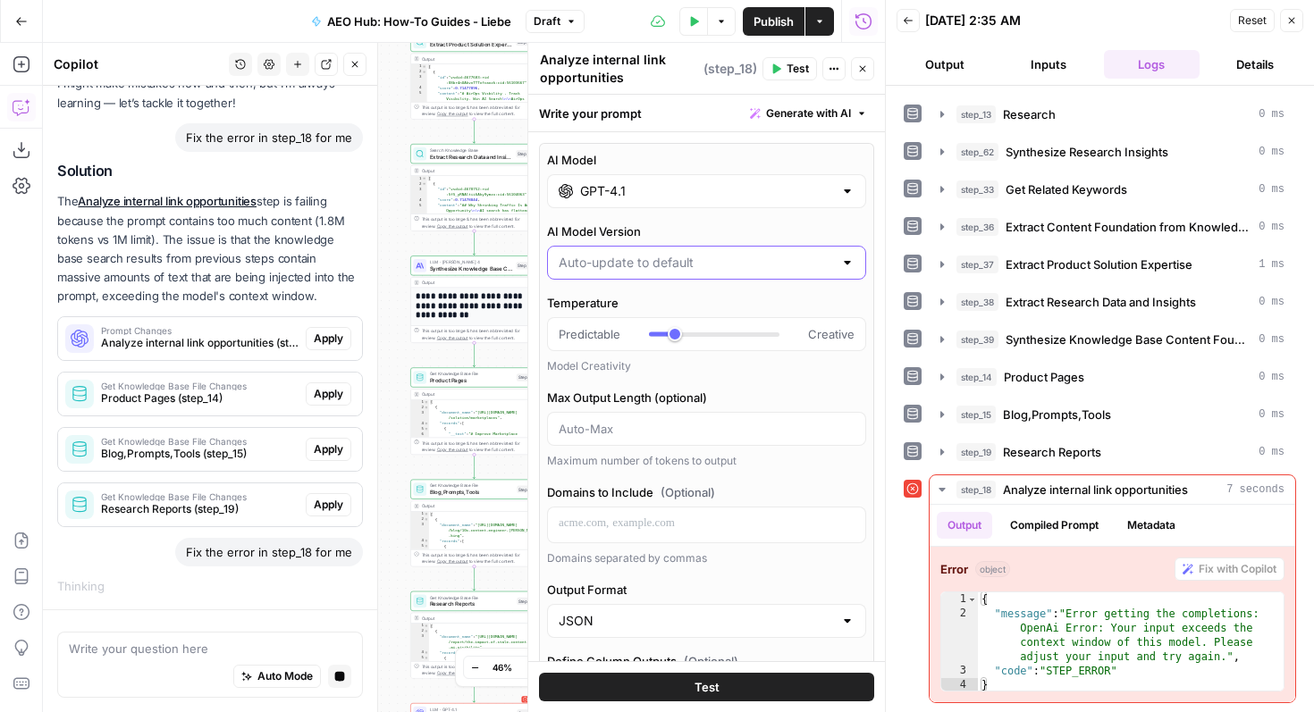
click at [737, 260] on input "AI Model Version" at bounding box center [696, 263] width 274 height 18
click at [735, 188] on input "GPT-4.1" at bounding box center [706, 191] width 253 height 18
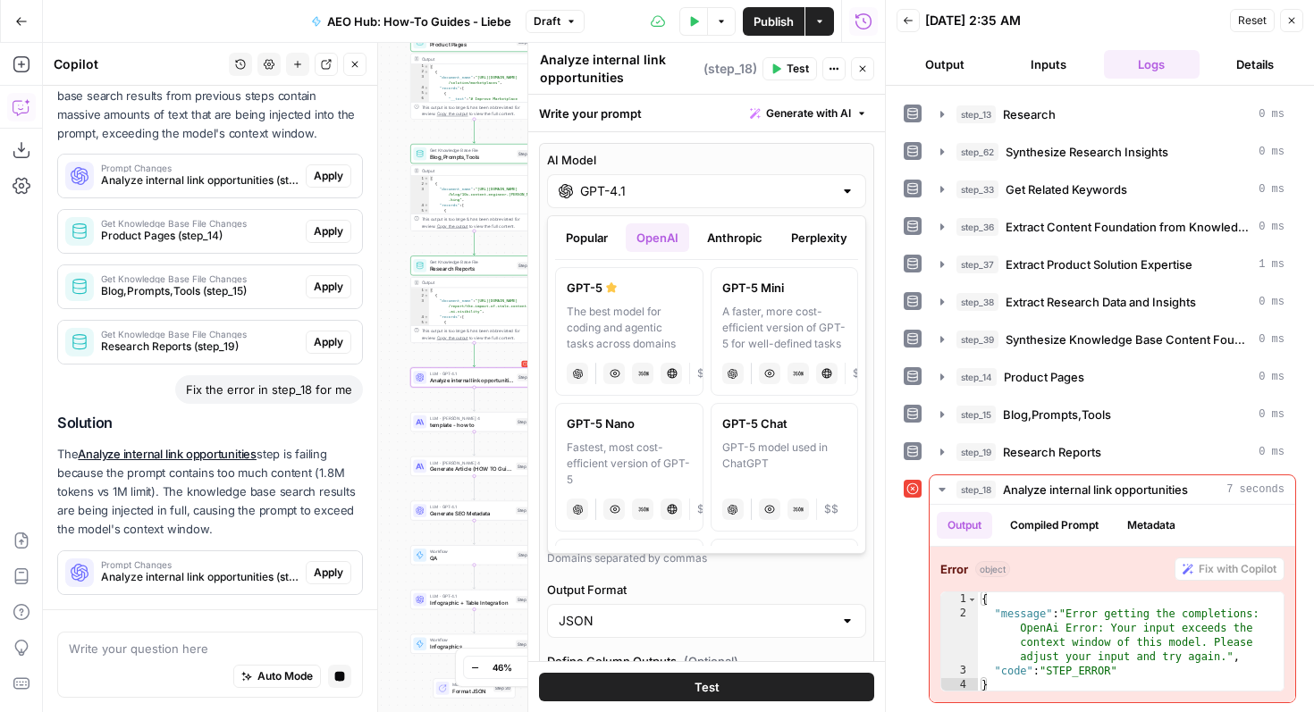
scroll to position [267, 0]
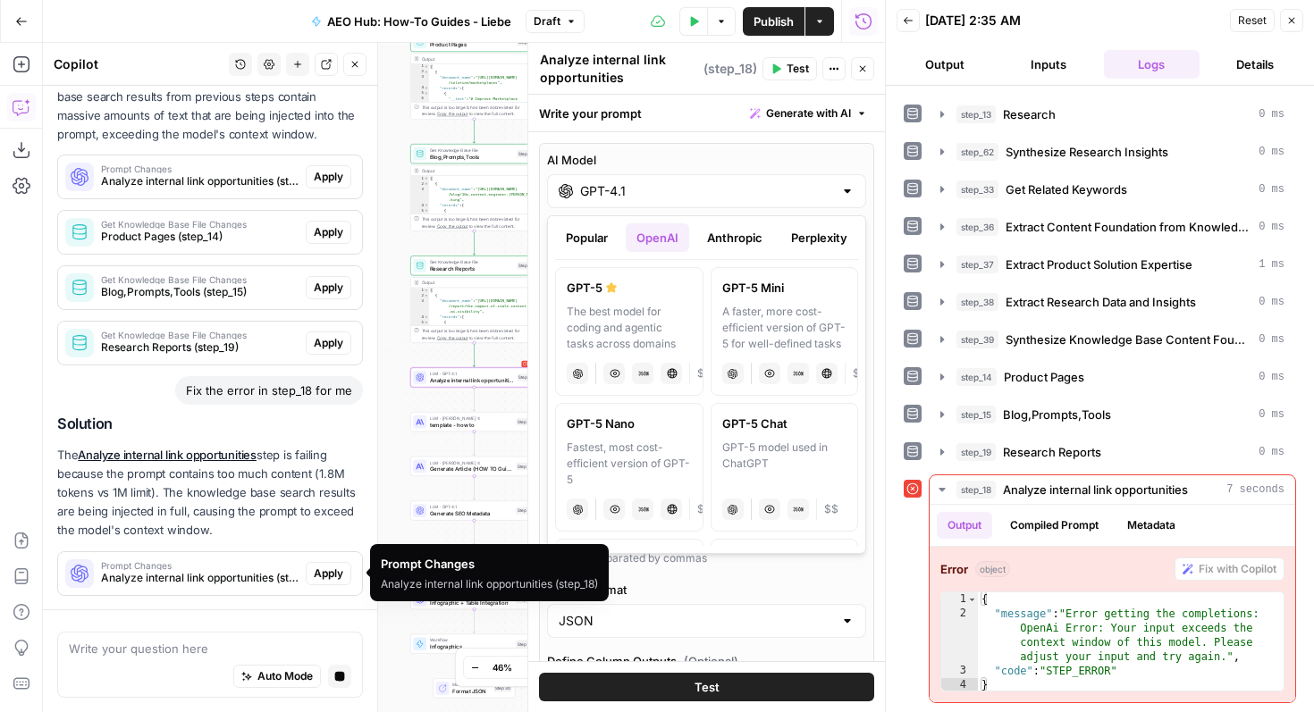
type input "Auto-update to default"
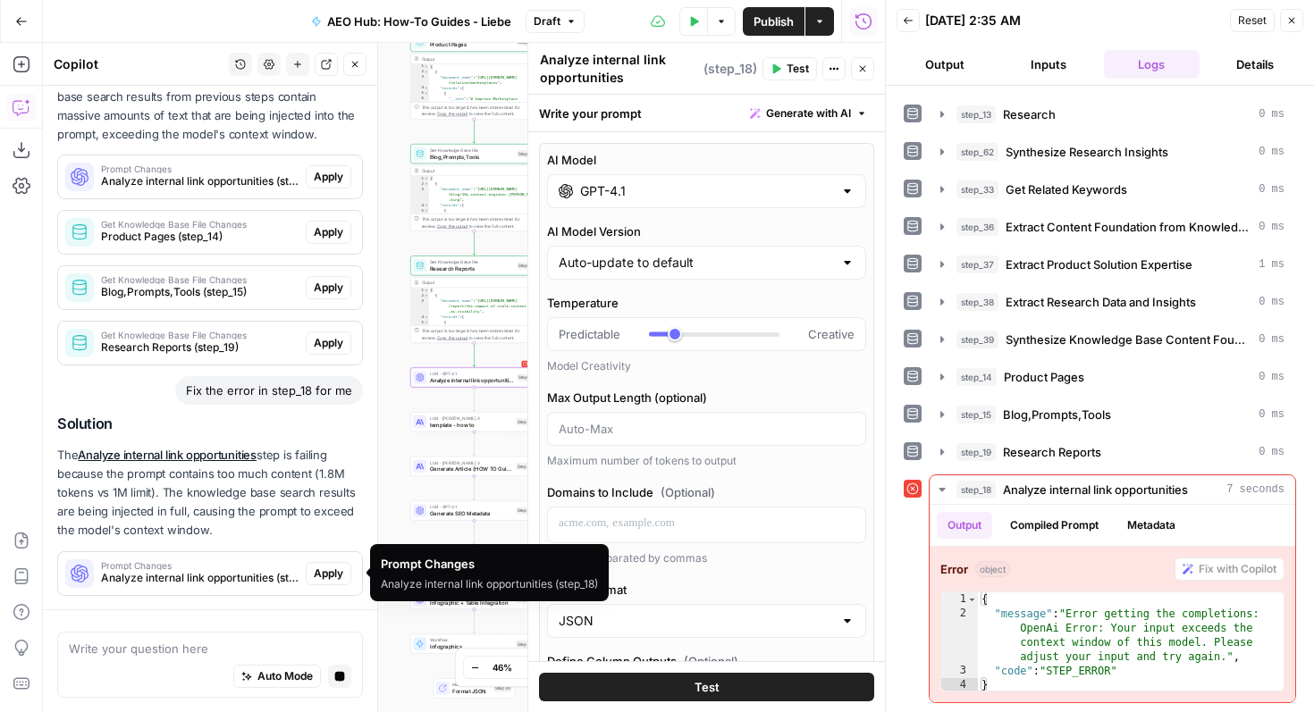
click at [316, 579] on span "Apply" at bounding box center [328, 574] width 29 height 16
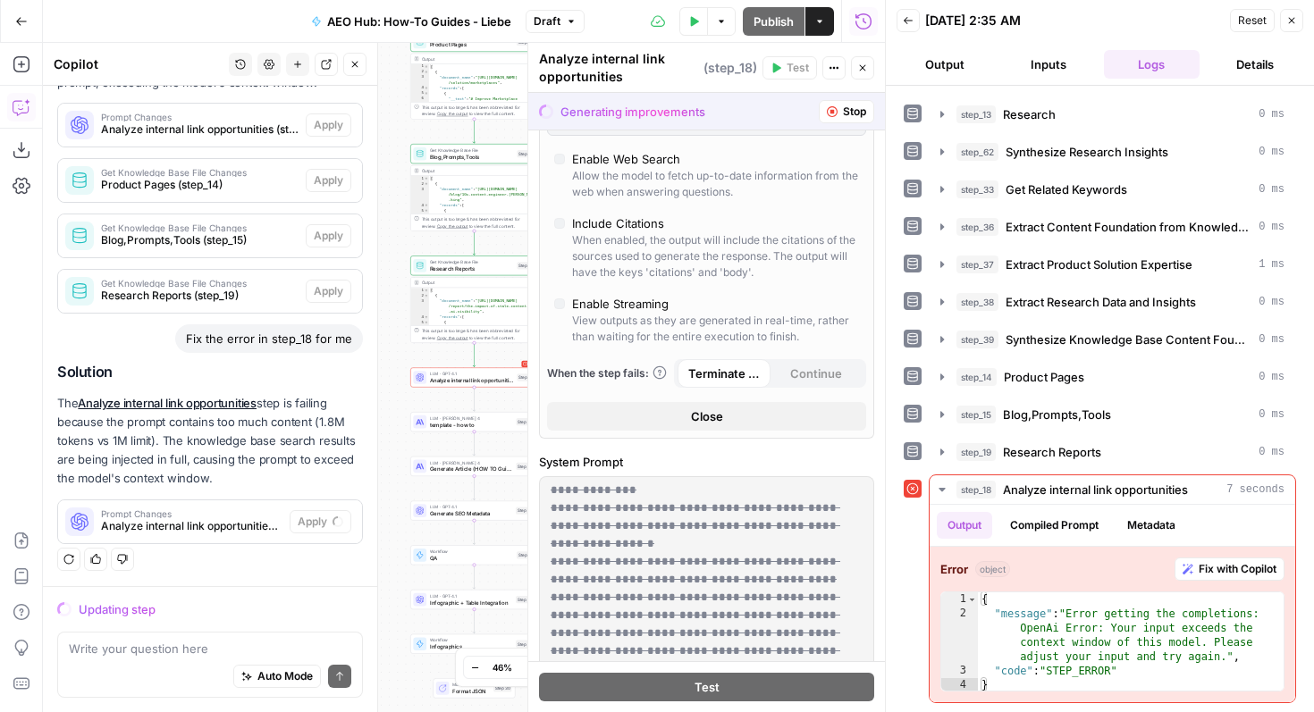
scroll to position [412, 0]
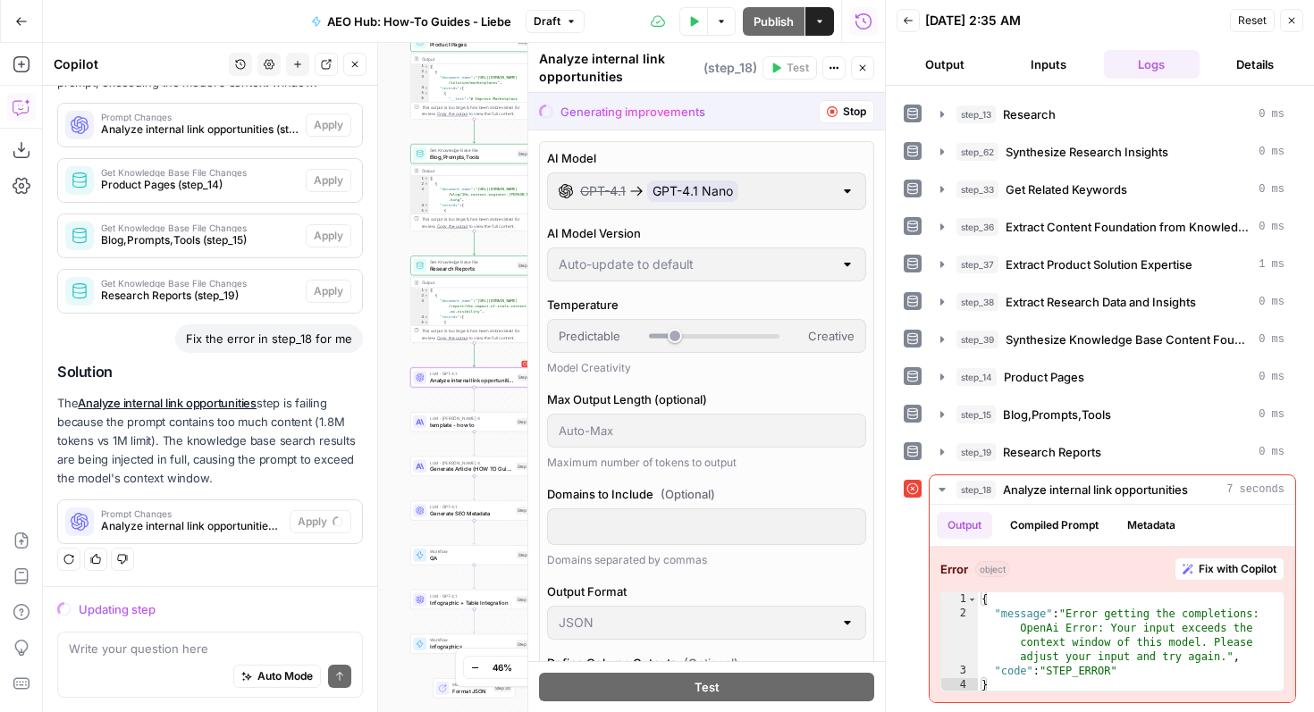
click at [246, 522] on span "Analyze internal link opportunities (step_18)" at bounding box center [191, 526] width 181 height 16
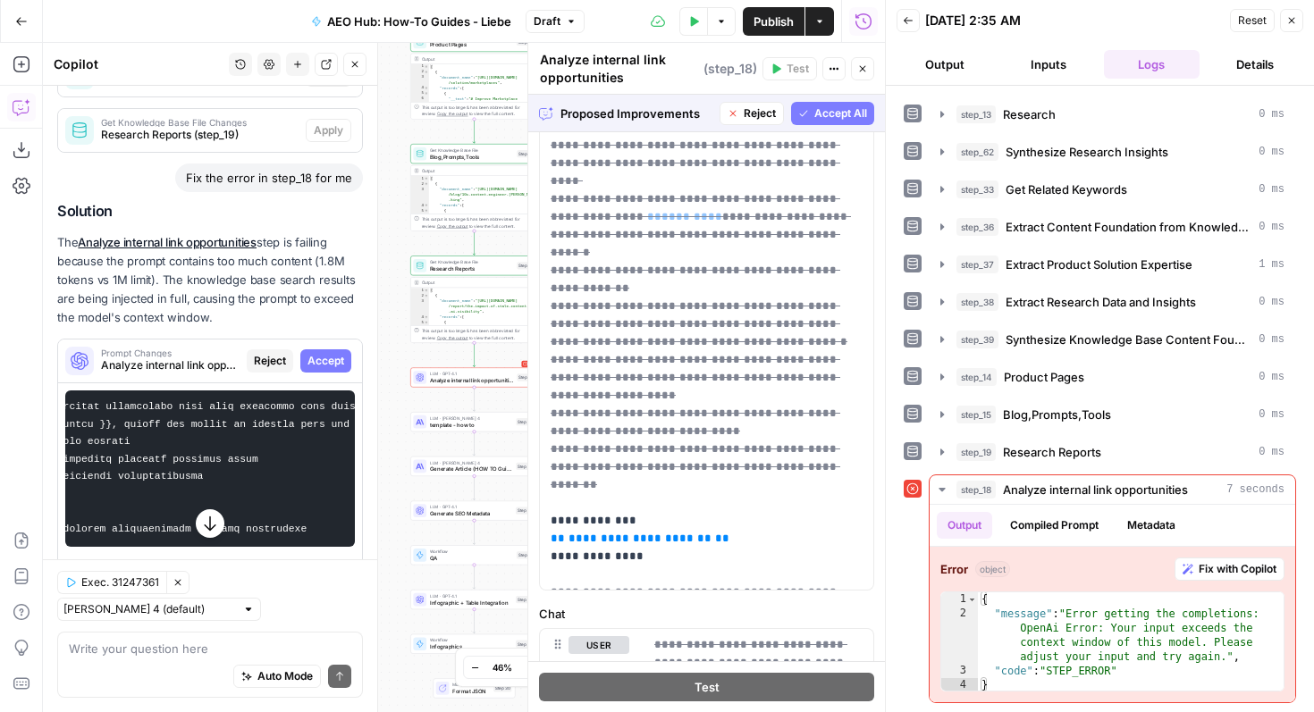
scroll to position [1207, 0]
click at [754, 118] on span "Reject" at bounding box center [760, 113] width 32 height 16
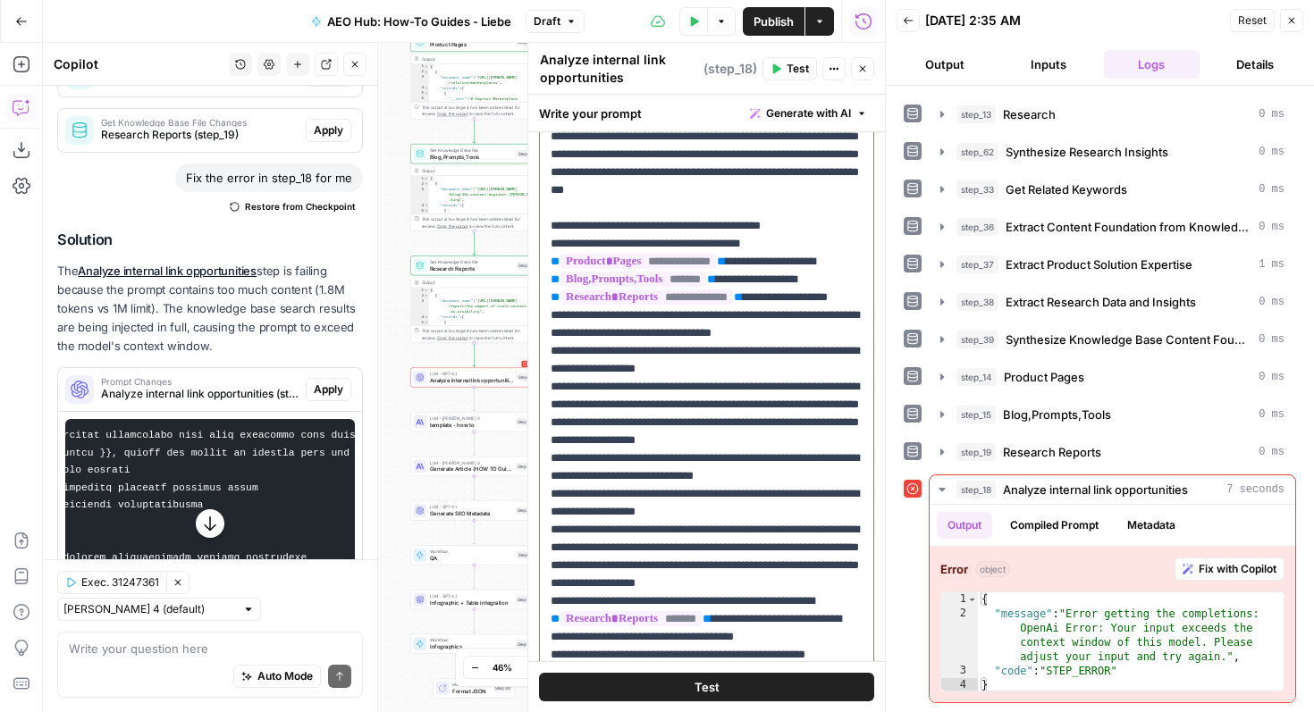
scroll to position [44, 0]
drag, startPoint x: 751, startPoint y: 296, endPoint x: 543, endPoint y: 297, distance: 207.4
click at [543, 297] on div "**********" at bounding box center [706, 368] width 333 height 729
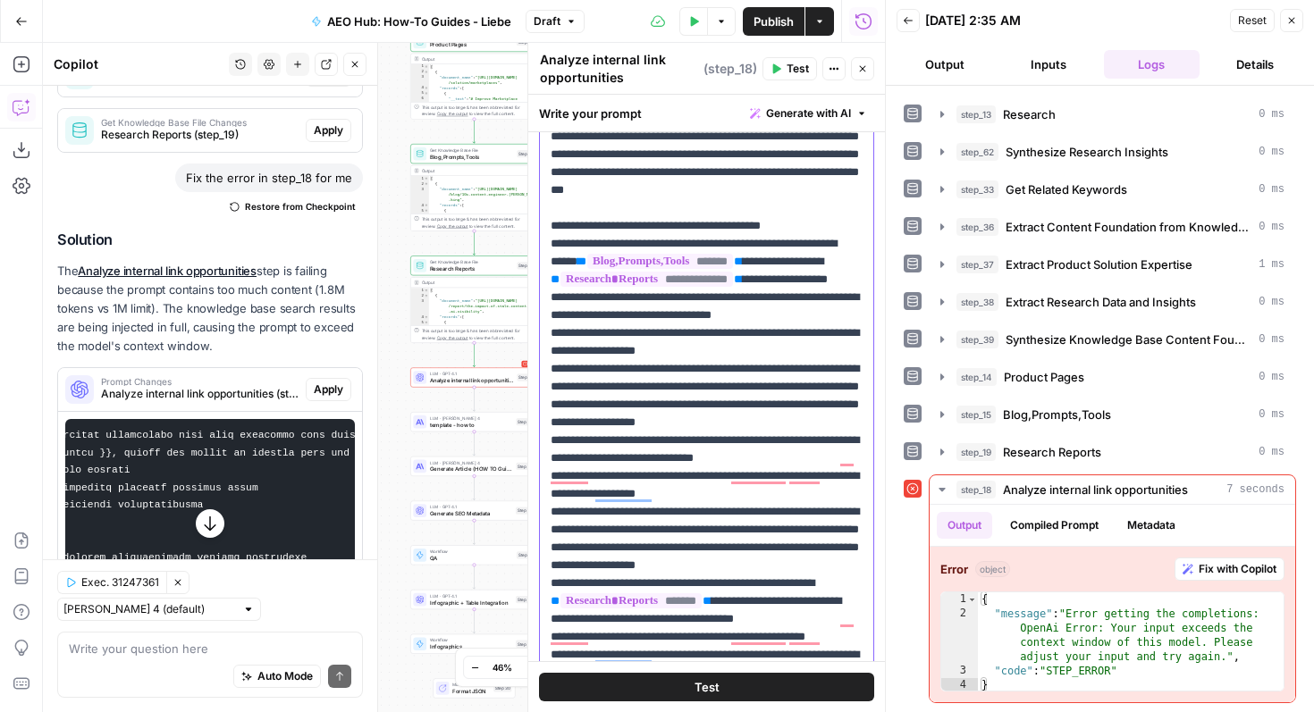
drag, startPoint x: 665, startPoint y: 296, endPoint x: 872, endPoint y: 294, distance: 206.5
click at [872, 294] on div "**********" at bounding box center [706, 368] width 333 height 729
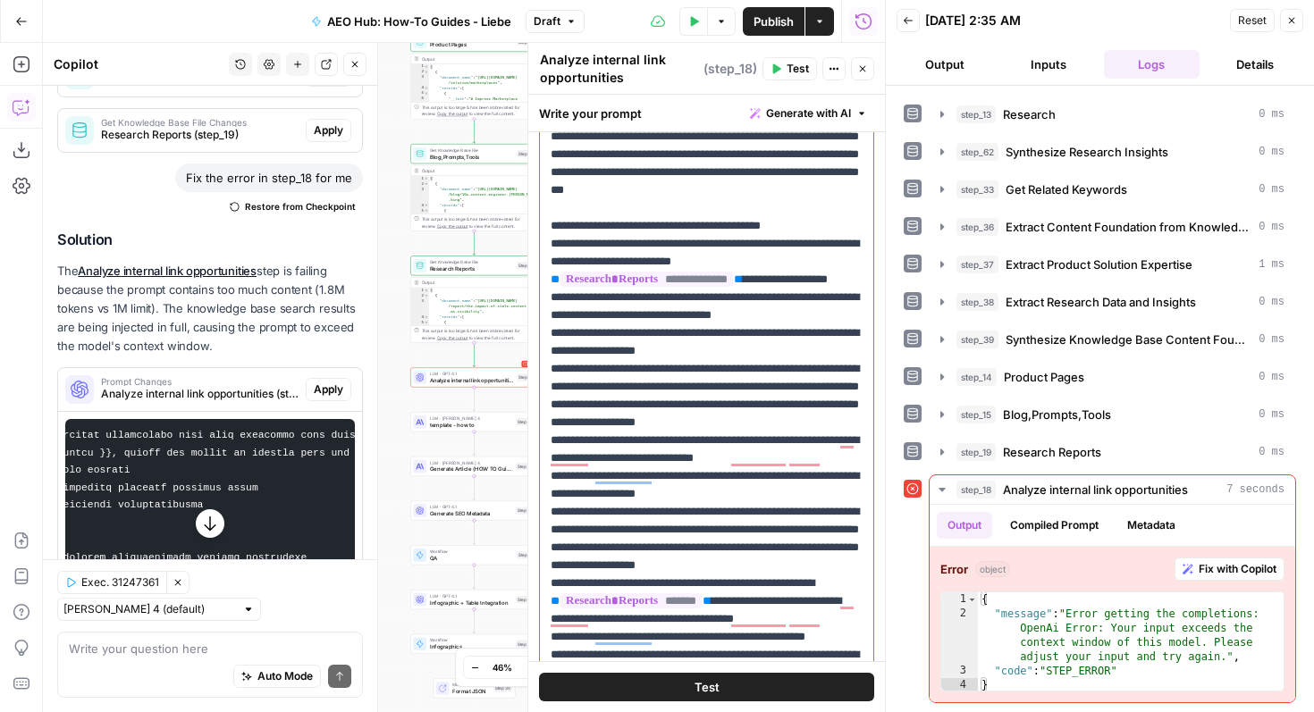
drag, startPoint x: 551, startPoint y: 317, endPoint x: 770, endPoint y: 321, distance: 219.0
click at [770, 321] on p "**********" at bounding box center [707, 539] width 312 height 1144
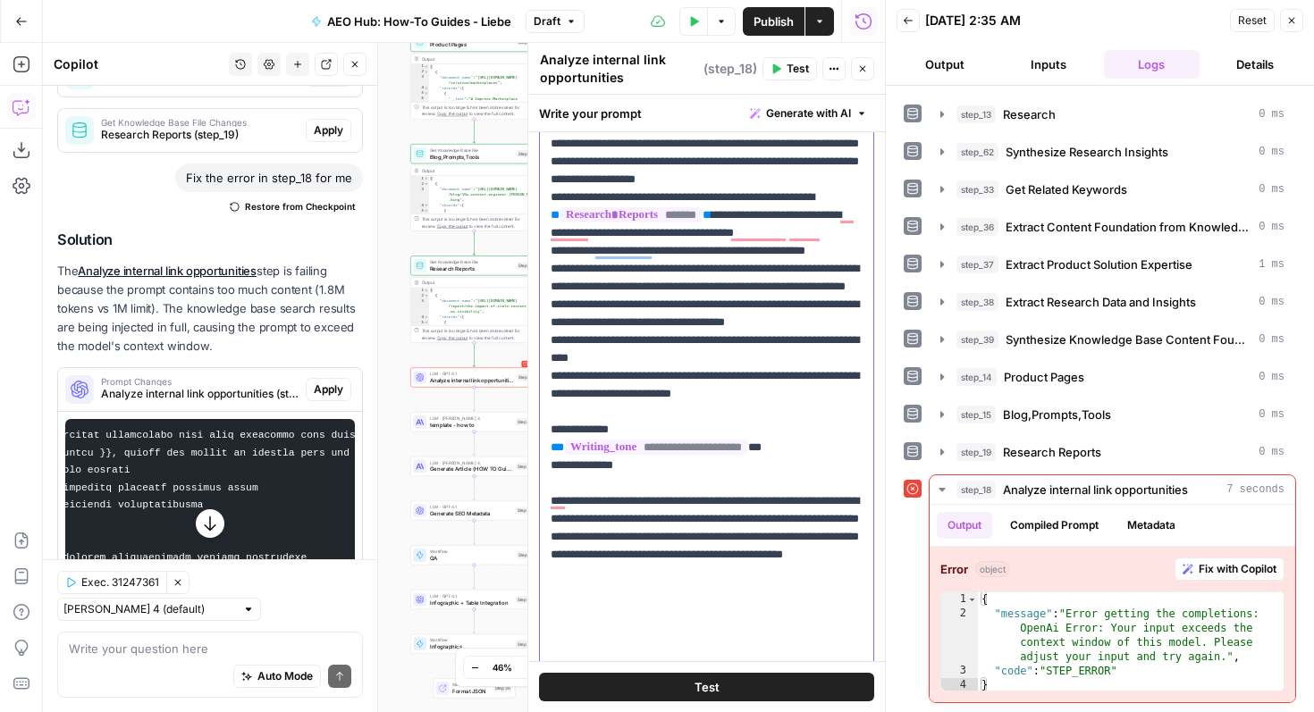
scroll to position [1121, 0]
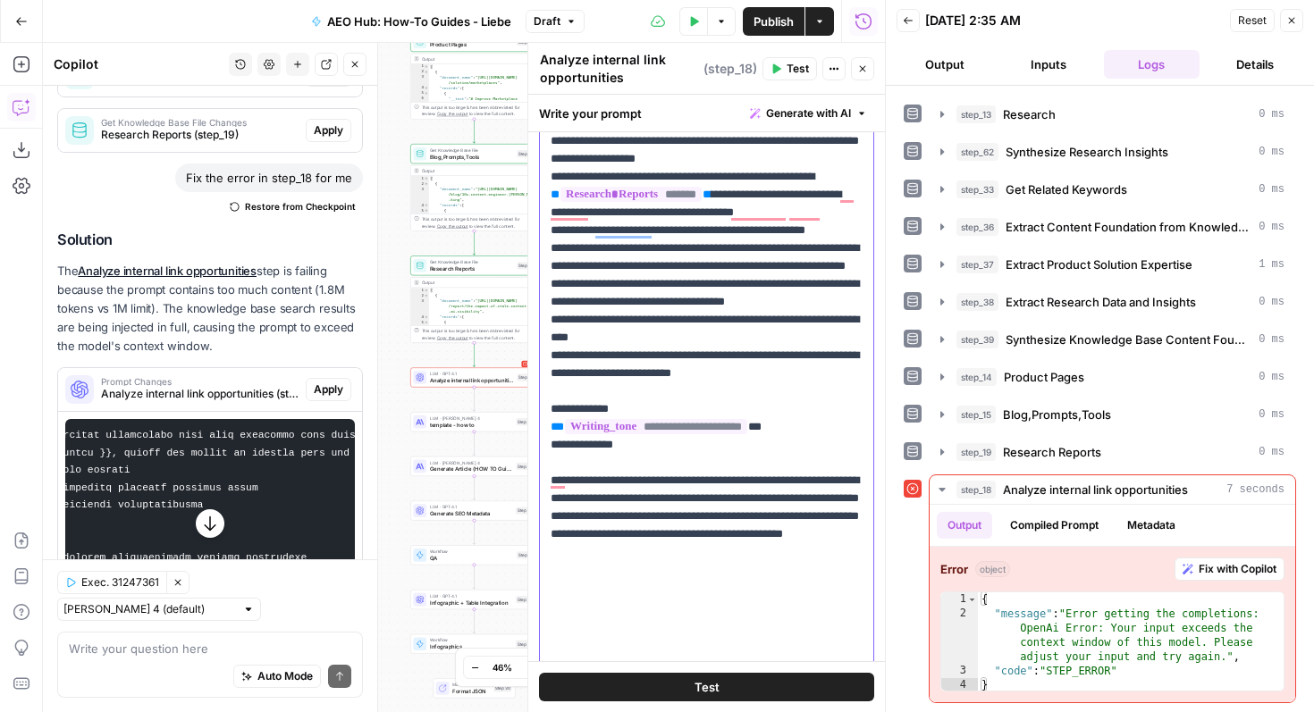
drag, startPoint x: 760, startPoint y: 282, endPoint x: 581, endPoint y: 284, distance: 178.8
click at [581, 284] on p "**********" at bounding box center [707, 141] width 312 height 1126
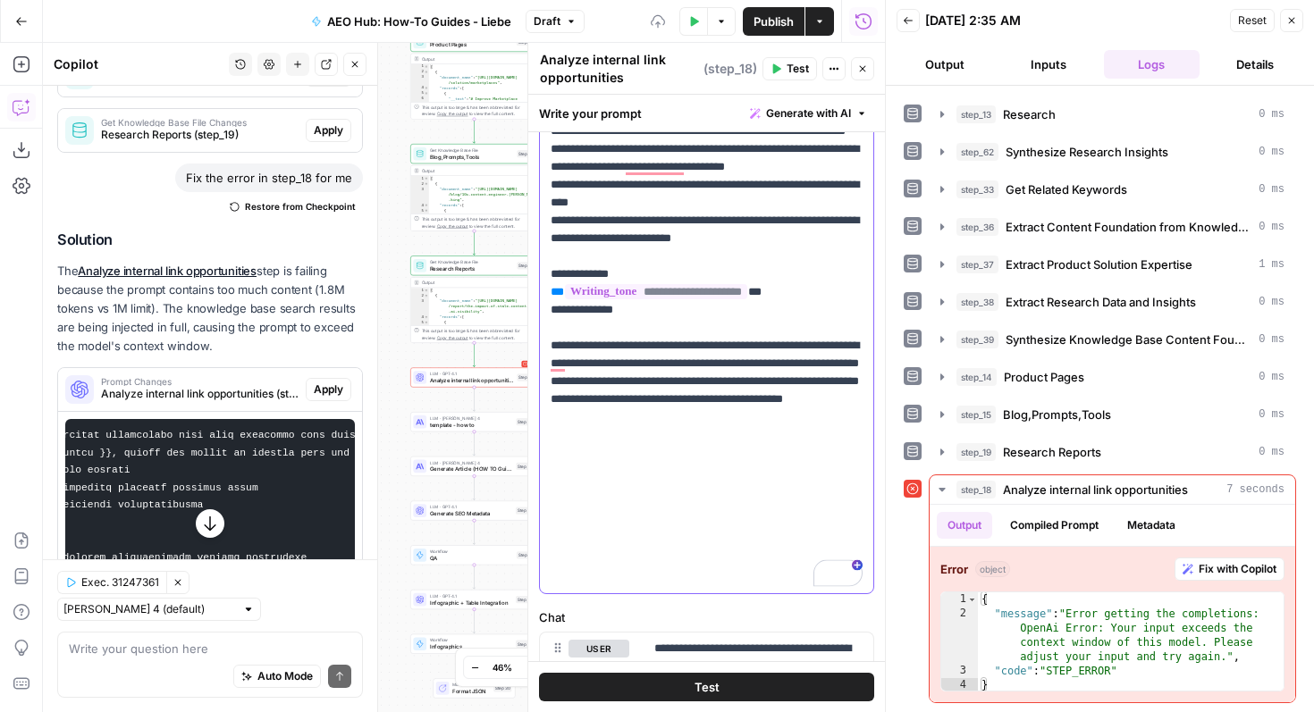
scroll to position [1242, 0]
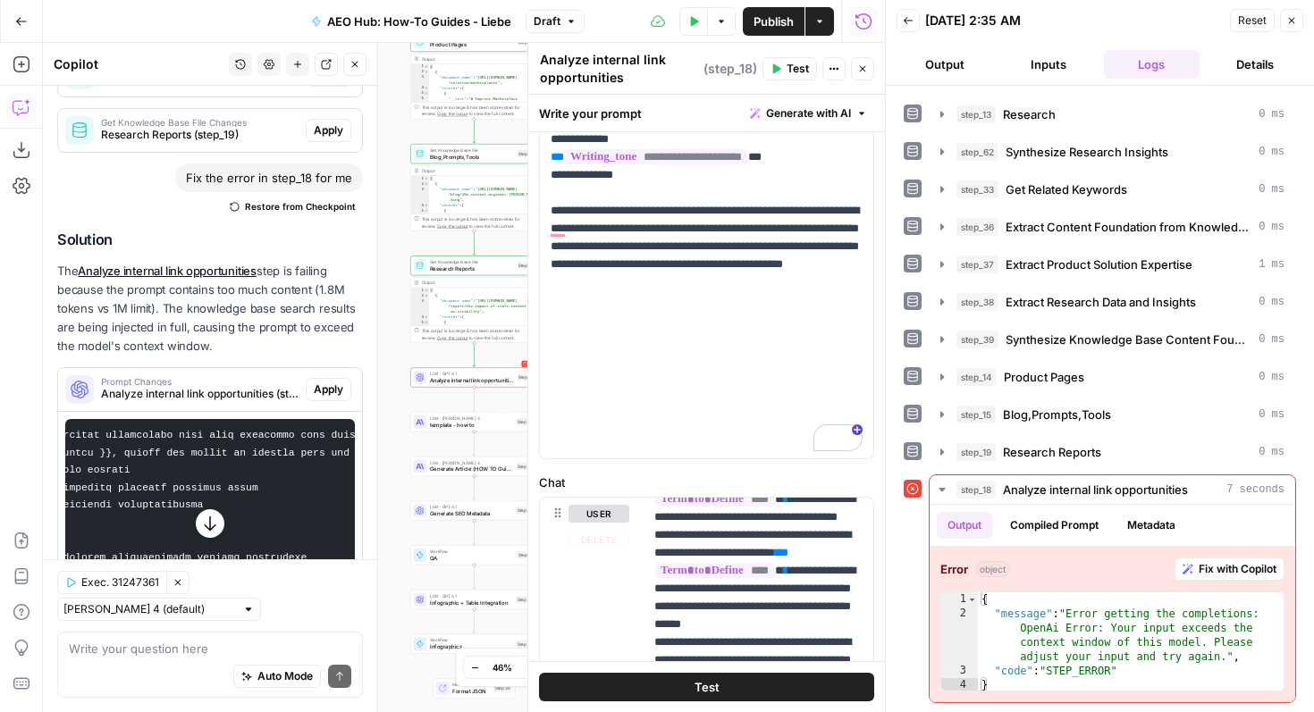
click at [613, 691] on button "Test" at bounding box center [706, 687] width 335 height 29
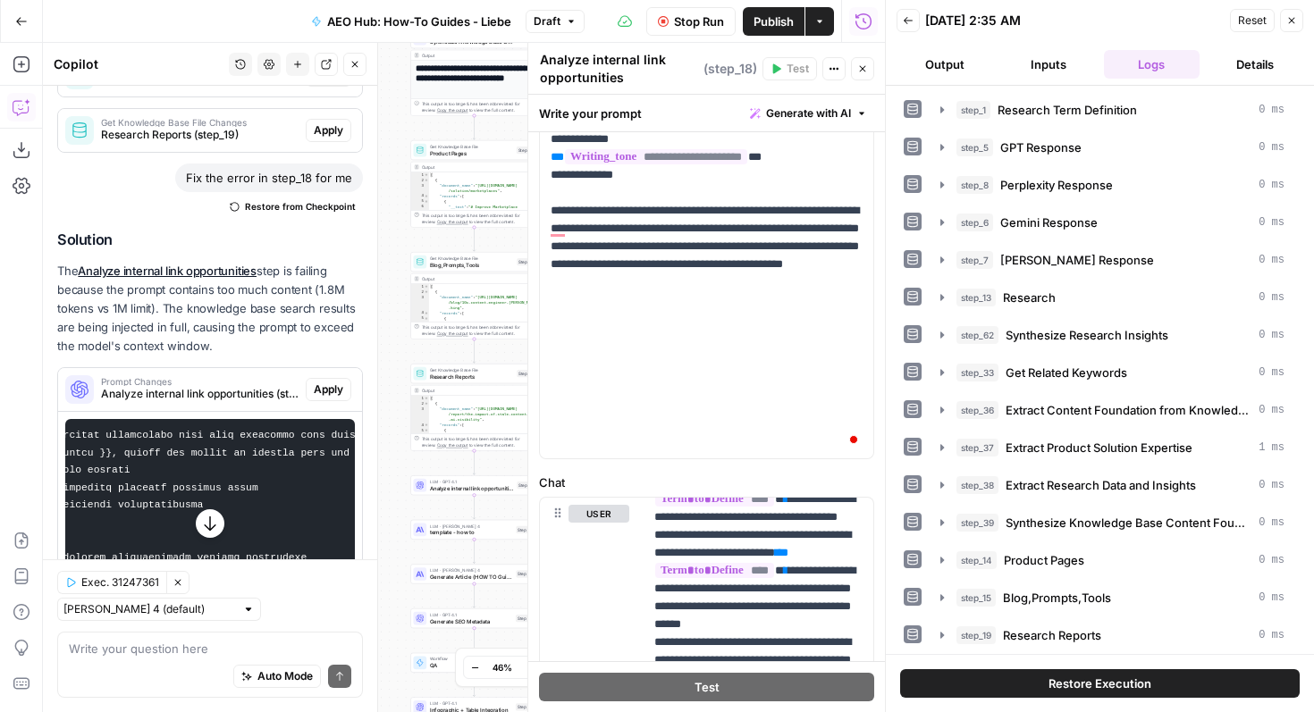
click at [295, 73] on button "New chat" at bounding box center [297, 64] width 23 height 23
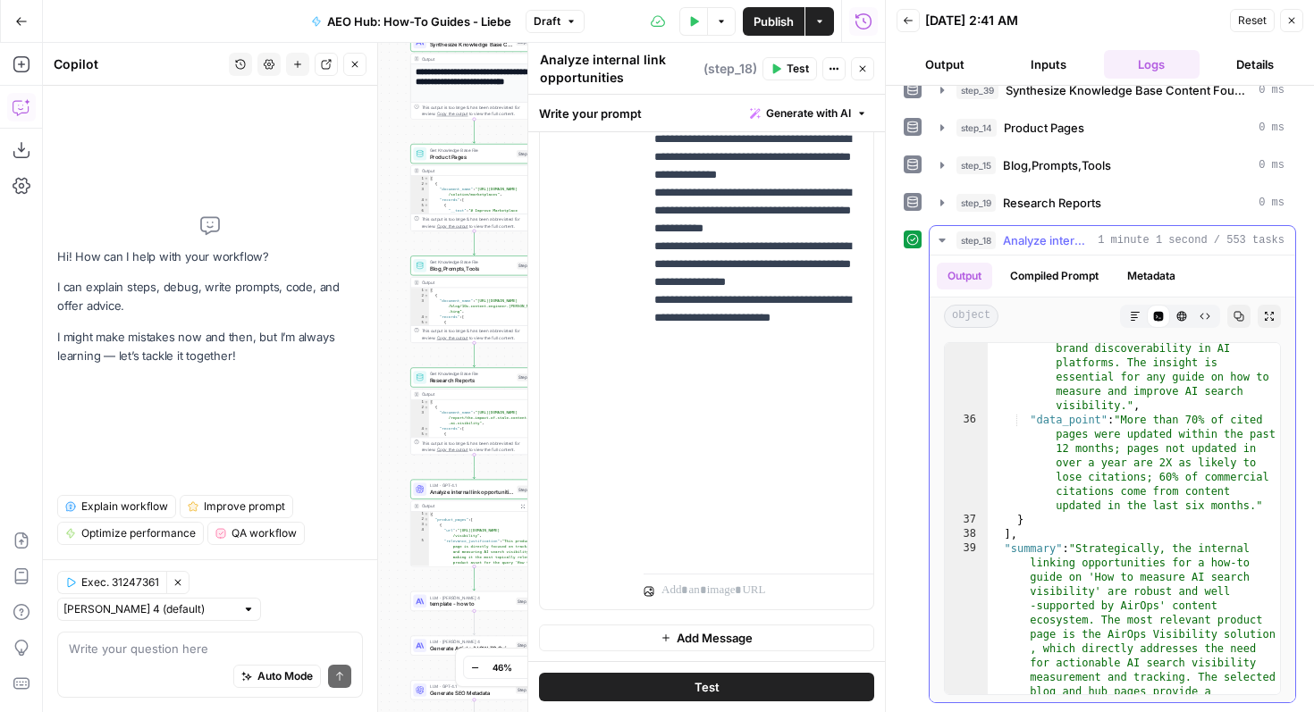
scroll to position [3234, 0]
click at [353, 72] on button "Close" at bounding box center [354, 64] width 23 height 23
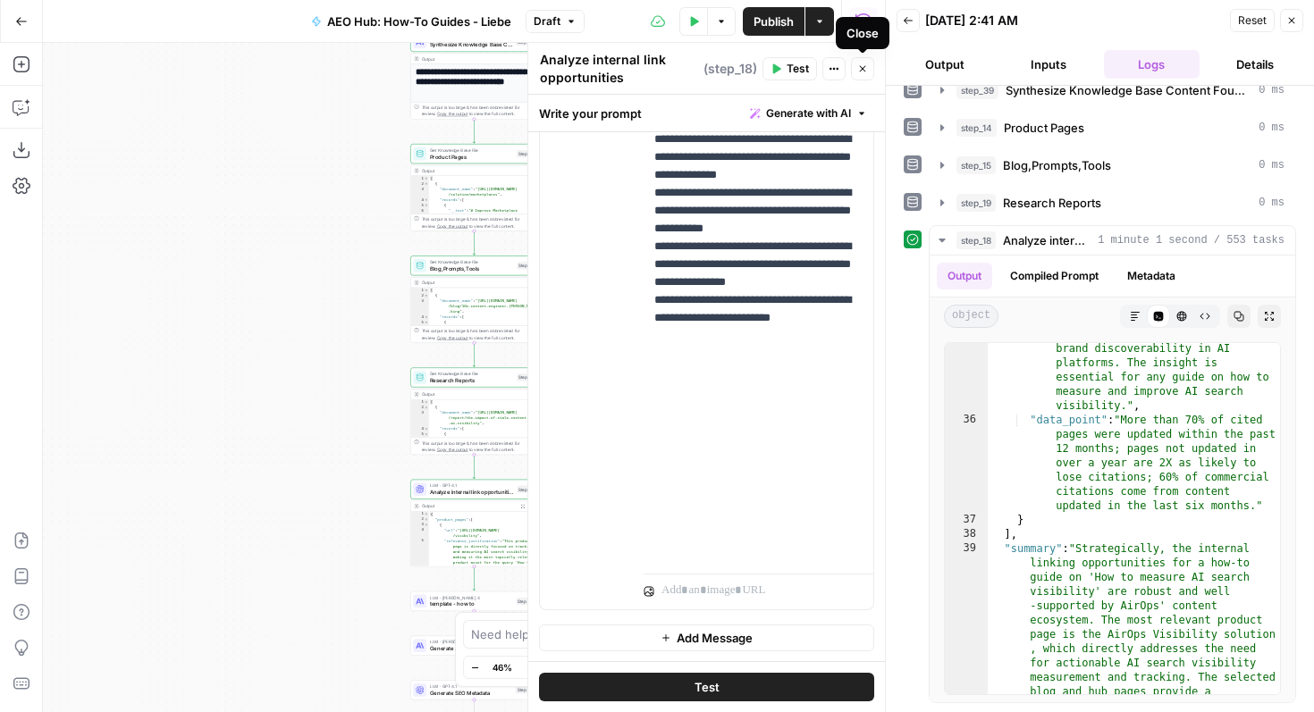
click at [860, 68] on icon "button" at bounding box center [862, 68] width 11 height 11
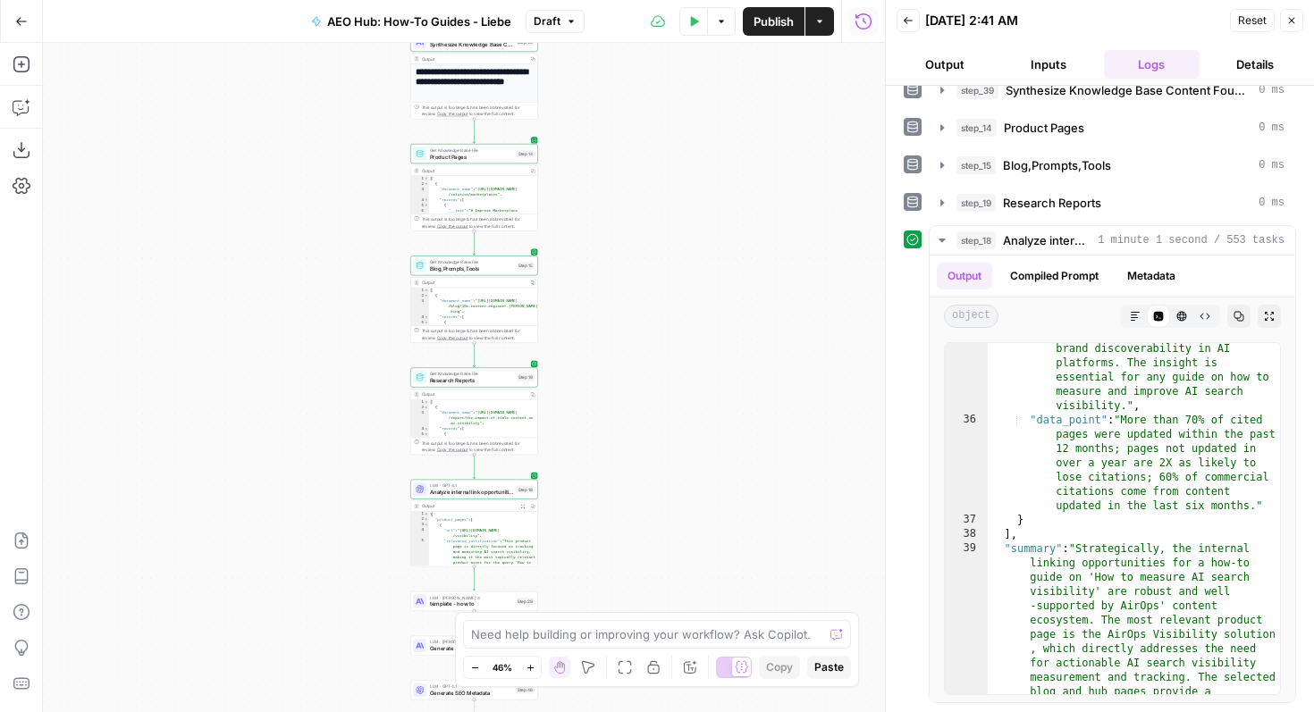
click at [791, 32] on button "Publish" at bounding box center [774, 21] width 62 height 29
